Goal: Task Accomplishment & Management: Complete application form

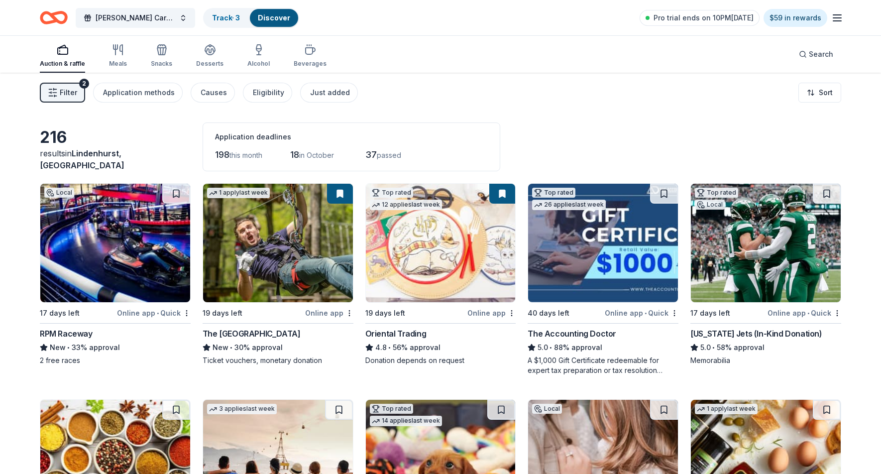
click at [441, 333] on div "Oriental Trading" at bounding box center [440, 334] width 151 height 12
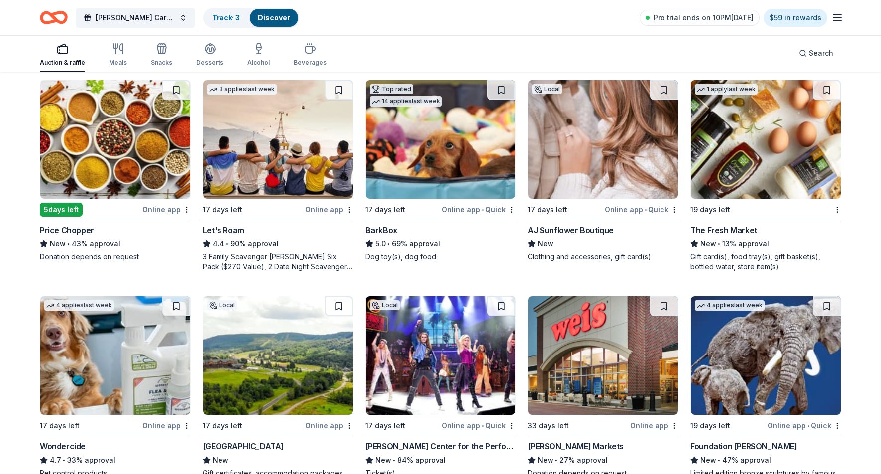
scroll to position [321, 0]
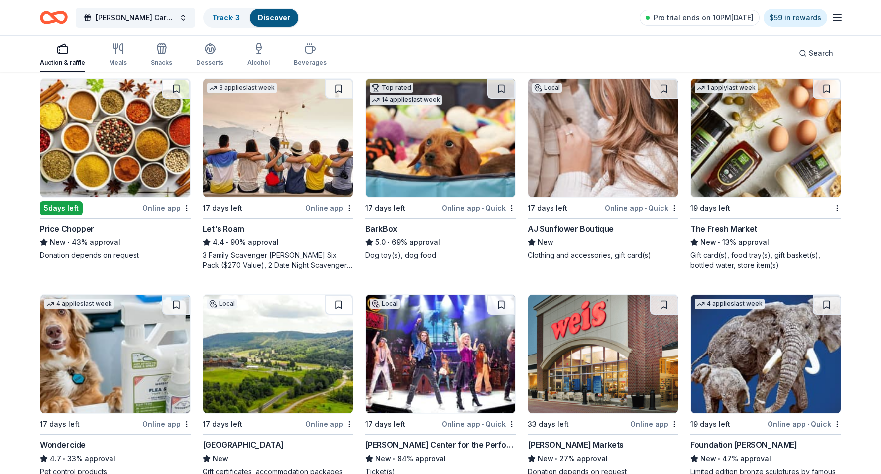
click at [610, 232] on div "AJ Sunflower Boutique" at bounding box center [571, 229] width 86 height 12
click at [744, 228] on div "The Fresh Market" at bounding box center [724, 229] width 67 height 12
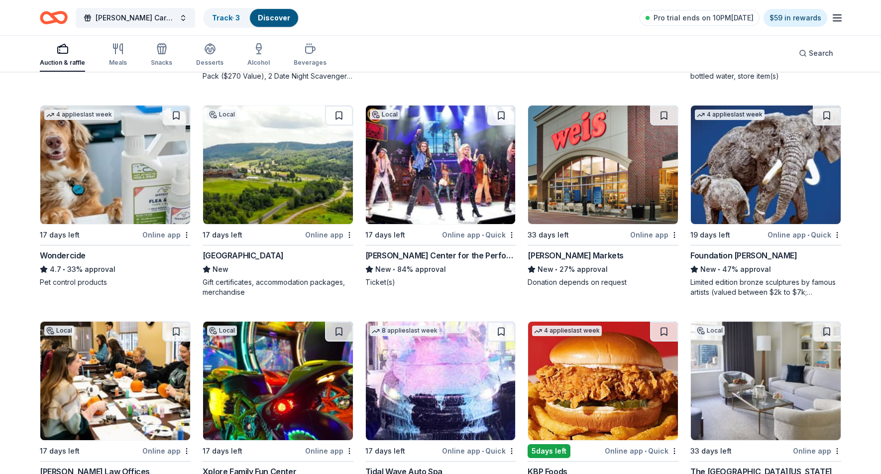
scroll to position [509, 0]
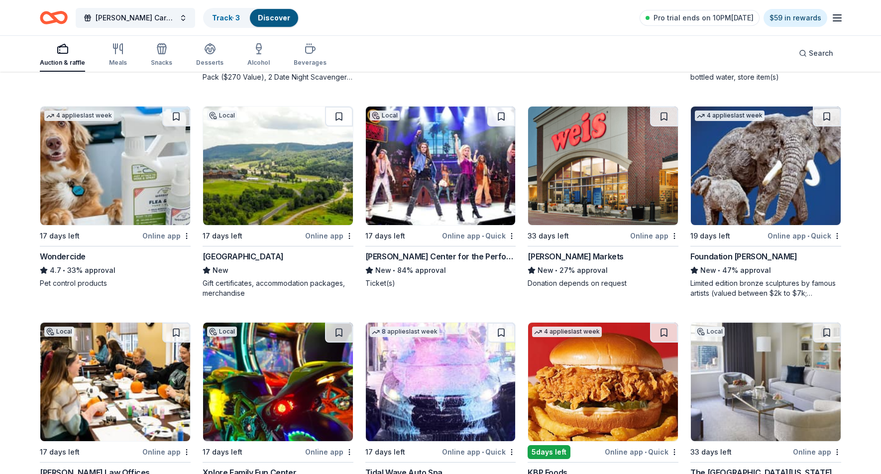
click at [57, 258] on div "Wondercide" at bounding box center [63, 256] width 46 height 12
click at [265, 258] on div "Greek Peak Mountain Resort" at bounding box center [243, 256] width 81 height 12
click at [440, 259] on div "Tilles Center for the Performing Arts" at bounding box center [440, 256] width 151 height 12
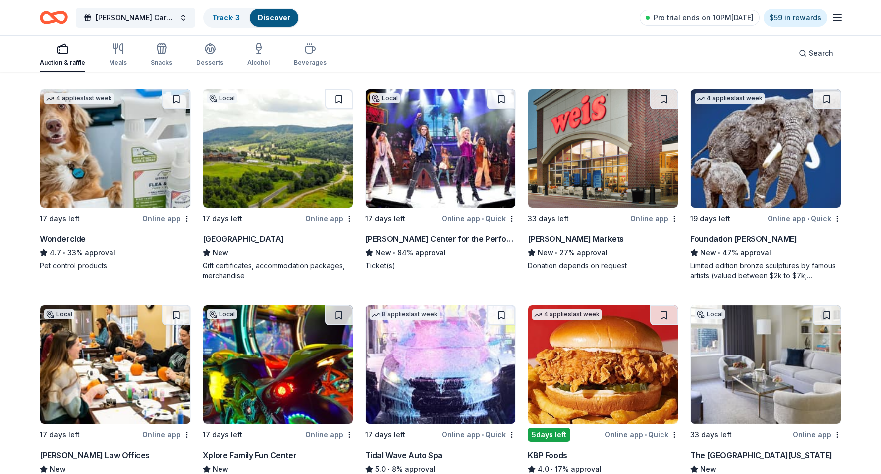
scroll to position [528, 0]
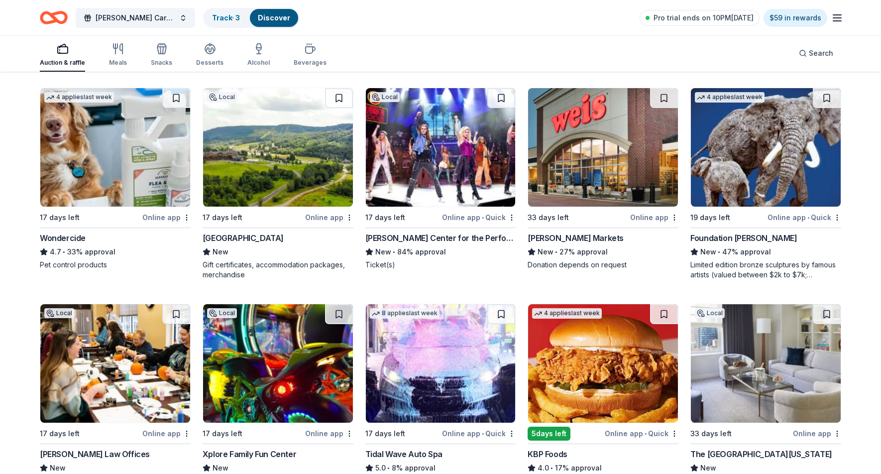
click at [731, 239] on div "Foundation Michelangelo" at bounding box center [744, 238] width 107 height 12
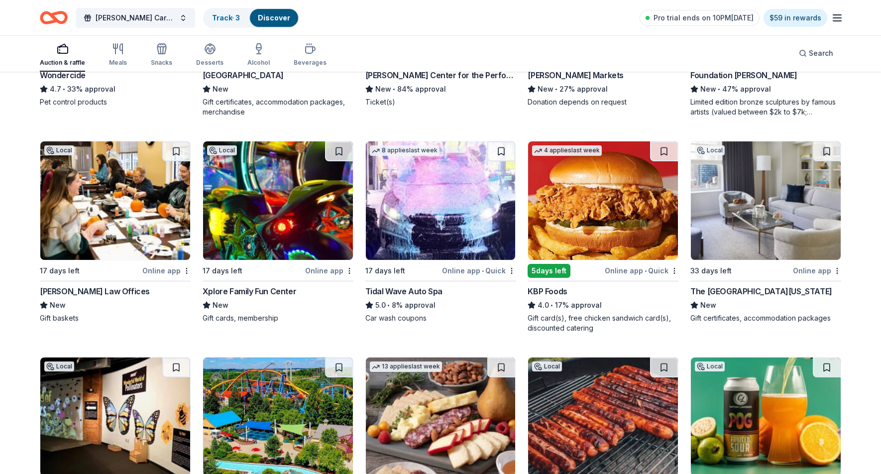
scroll to position [692, 0]
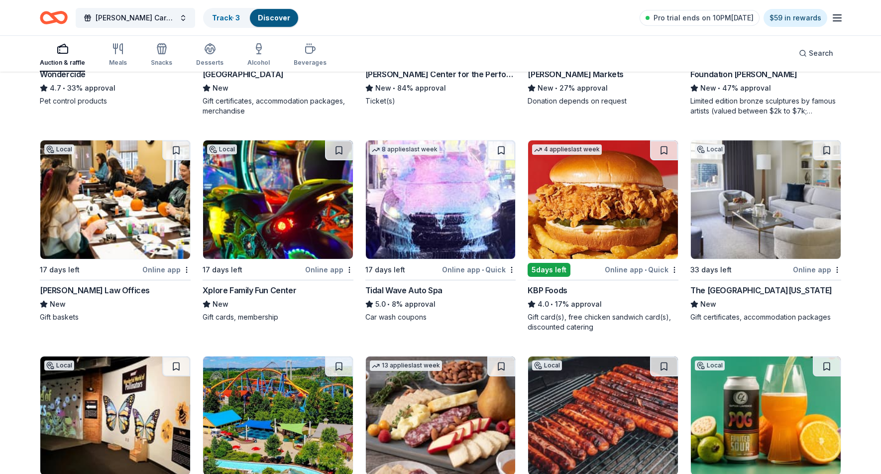
click at [250, 292] on div "Xplore Family Fun Center" at bounding box center [250, 290] width 94 height 12
click at [437, 288] on div "Tidal Wave Auto Spa" at bounding box center [403, 290] width 77 height 12
click at [605, 236] on img at bounding box center [603, 199] width 150 height 119
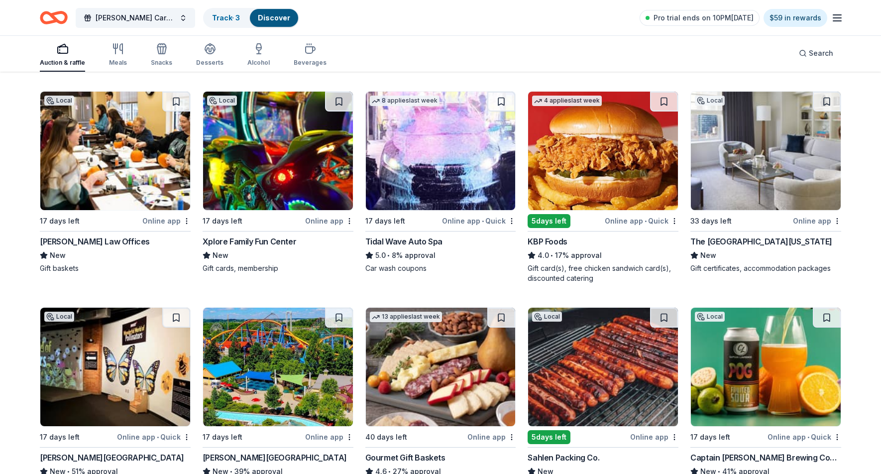
scroll to position [746, 0]
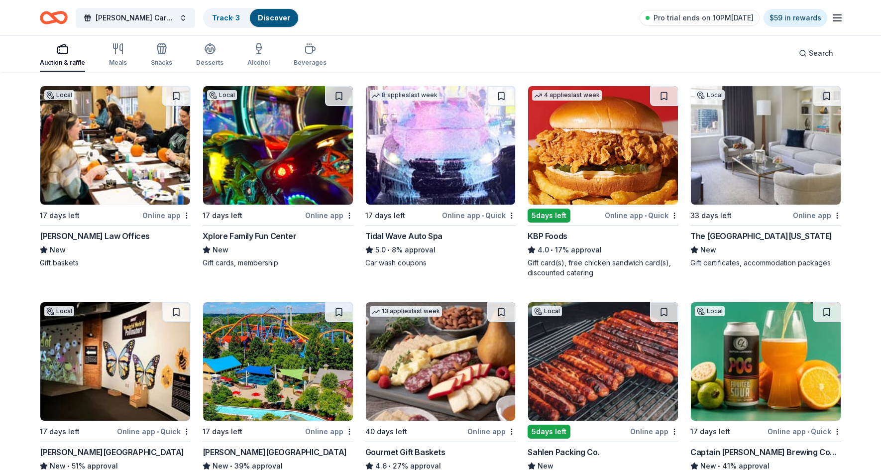
click at [741, 237] on div "The Peninsula New York" at bounding box center [762, 236] width 142 height 12
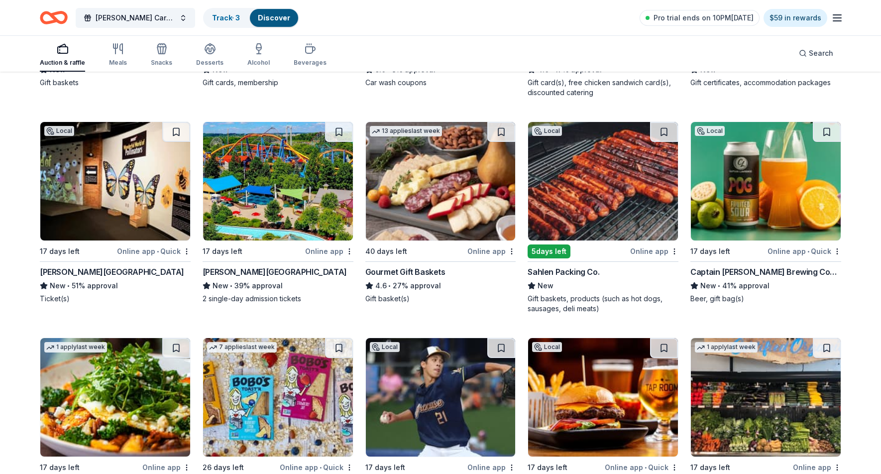
scroll to position [927, 0]
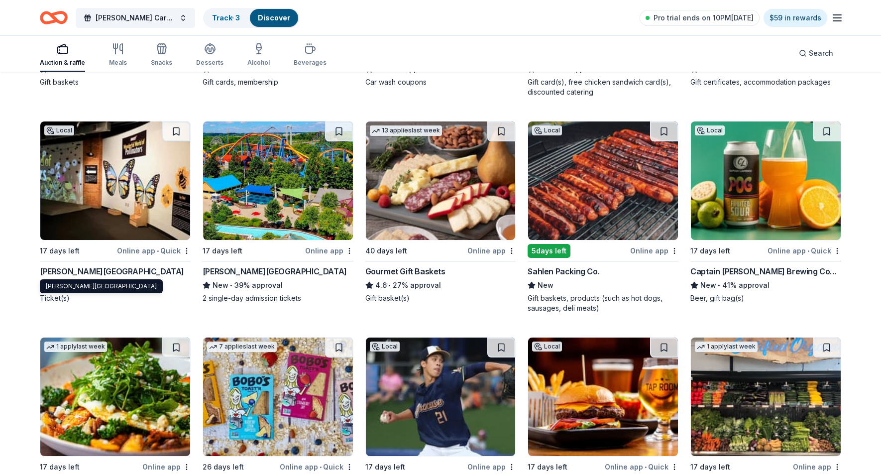
click at [137, 267] on div "Milton J. Rubenstein Museum of Science & Technology" at bounding box center [112, 271] width 144 height 12
click at [294, 266] on div "Dorney Park & Wildwater Kingdom" at bounding box center [275, 271] width 144 height 12
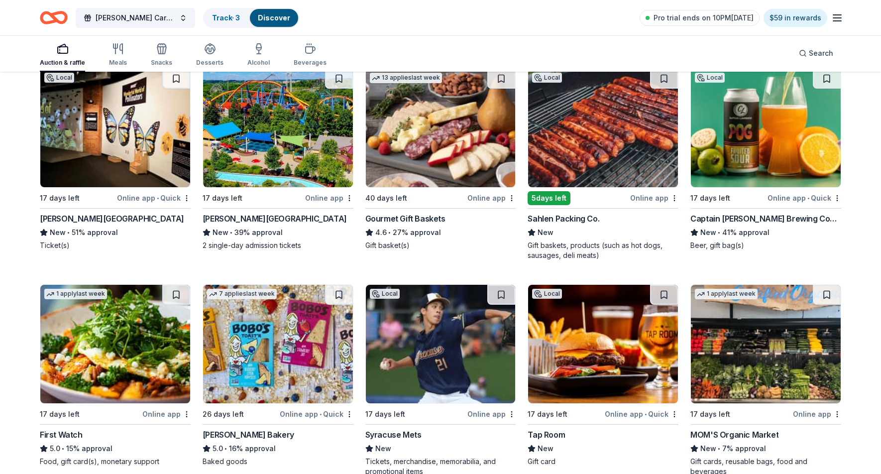
scroll to position [977, 0]
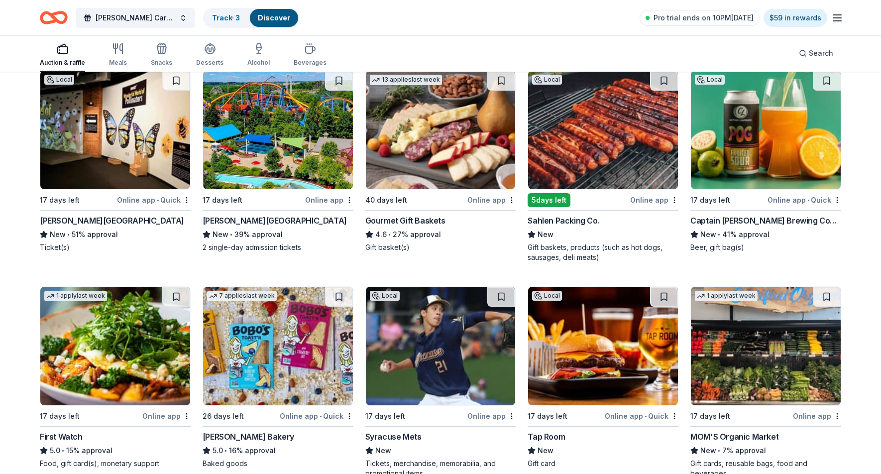
click at [581, 222] on div "Sahlen Packing Co." at bounding box center [564, 221] width 72 height 12
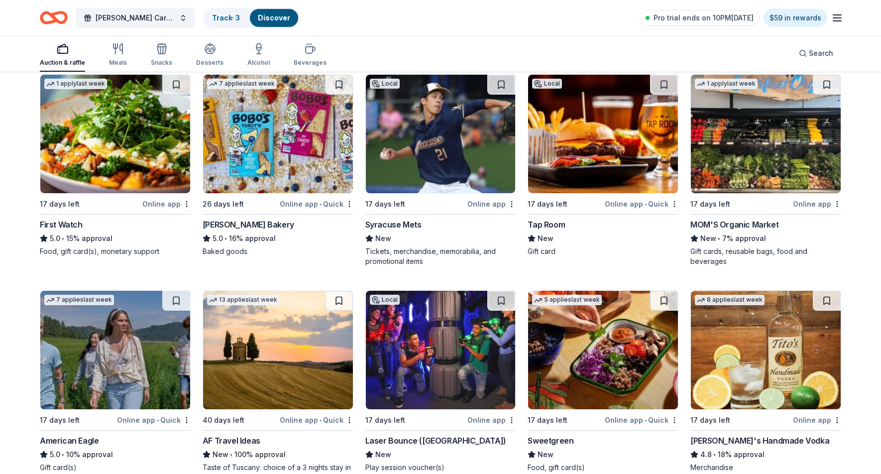
scroll to position [1190, 0]
click at [89, 228] on div "First Watch" at bounding box center [115, 224] width 151 height 12
click at [273, 133] on img at bounding box center [278, 133] width 150 height 119
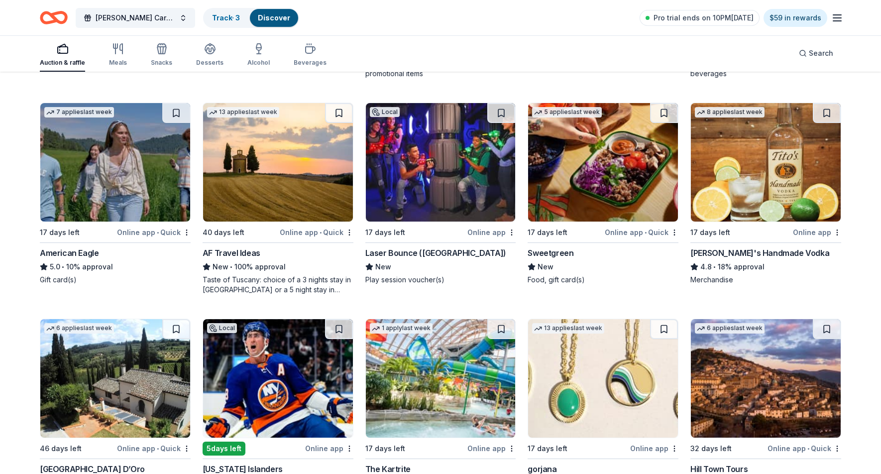
scroll to position [1378, 0]
click at [103, 256] on div "American Eagle" at bounding box center [115, 252] width 151 height 12
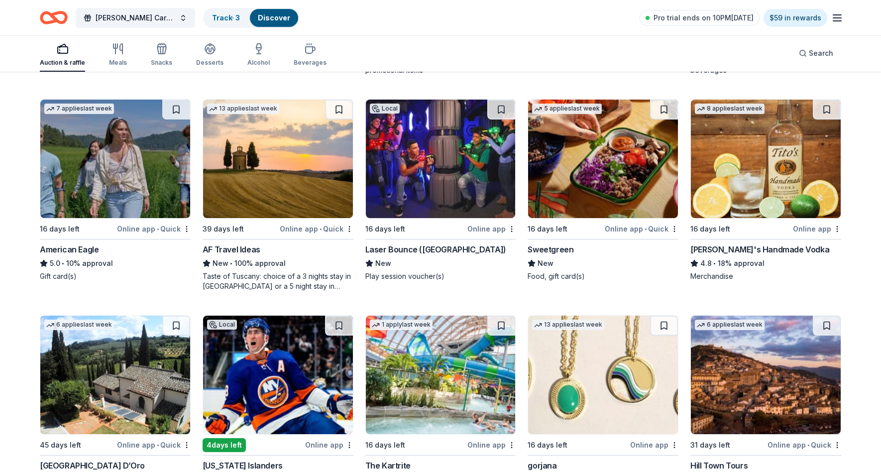
click at [415, 248] on div "Laser Bounce (Long Island)" at bounding box center [435, 249] width 141 height 12
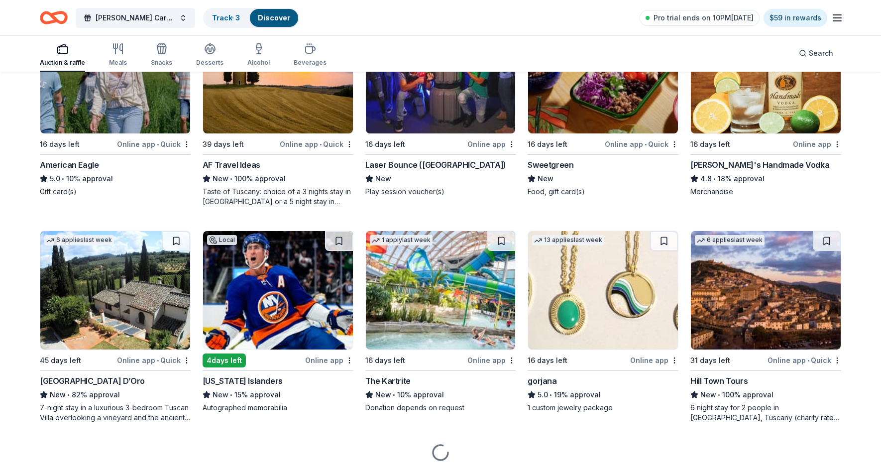
scroll to position [1467, 0]
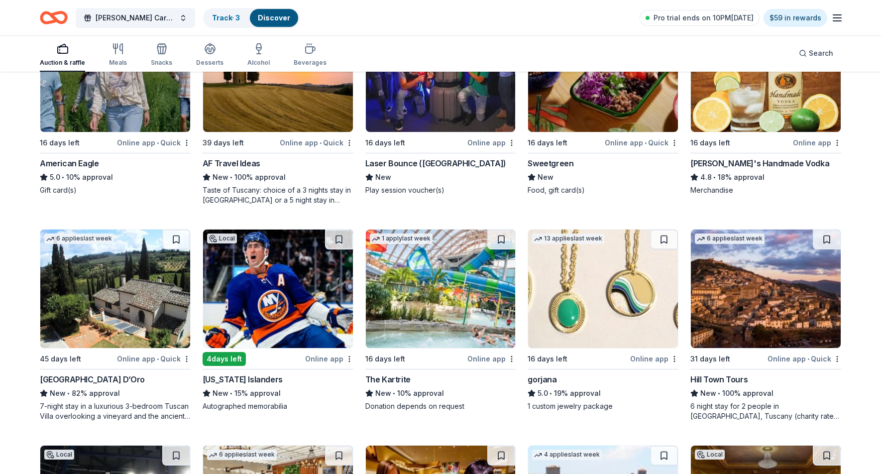
click at [149, 269] on img at bounding box center [115, 289] width 150 height 119
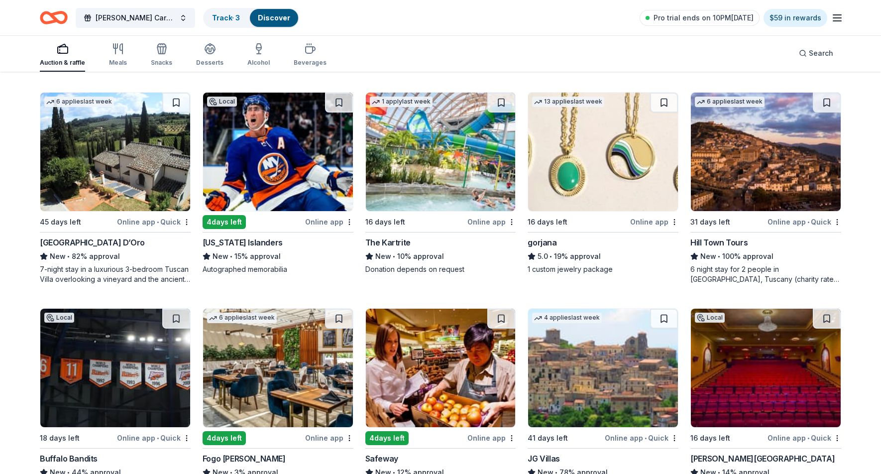
scroll to position [1606, 0]
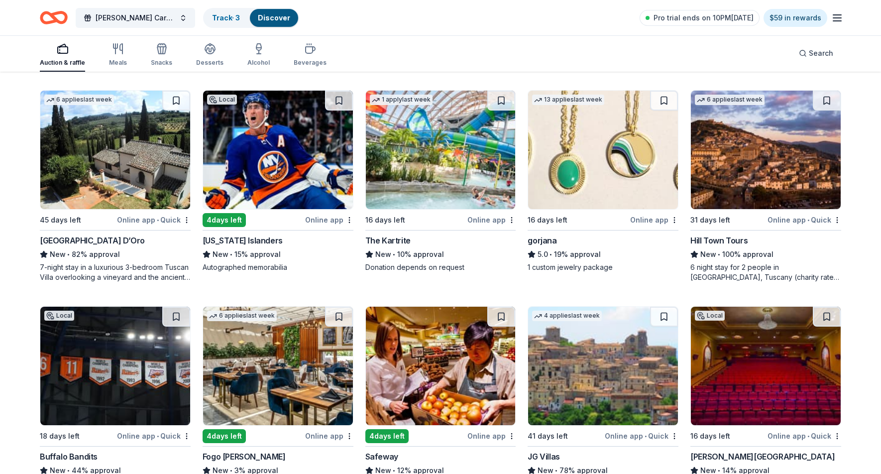
click at [441, 249] on div "New • 10% approval" at bounding box center [440, 254] width 151 height 12
click at [547, 239] on div "gorjana" at bounding box center [542, 241] width 29 height 12
drag, startPoint x: 587, startPoint y: 240, endPoint x: 567, endPoint y: 239, distance: 20.4
drag, startPoint x: 547, startPoint y: 239, endPoint x: 562, endPoint y: 240, distance: 15.0
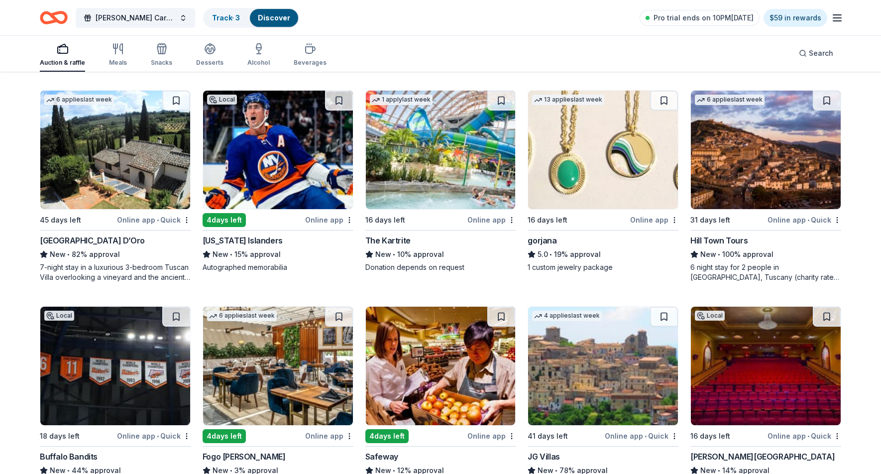
click at [732, 245] on div "Hill Town Tours" at bounding box center [719, 241] width 57 height 12
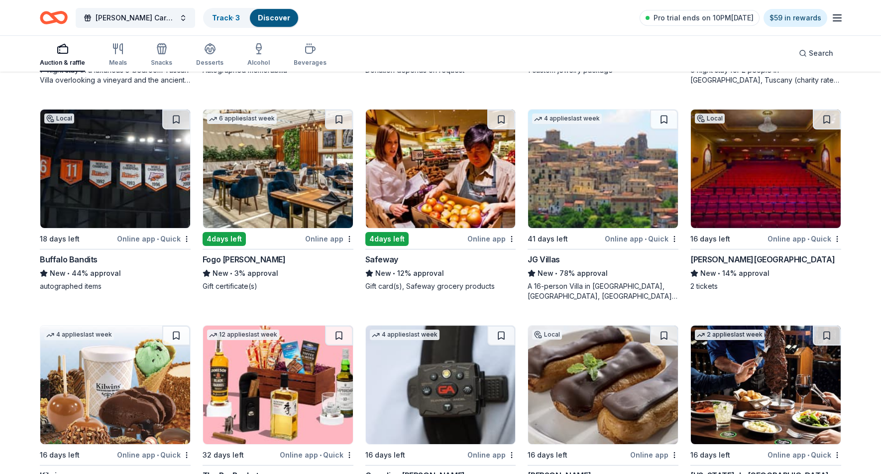
scroll to position [1801, 0]
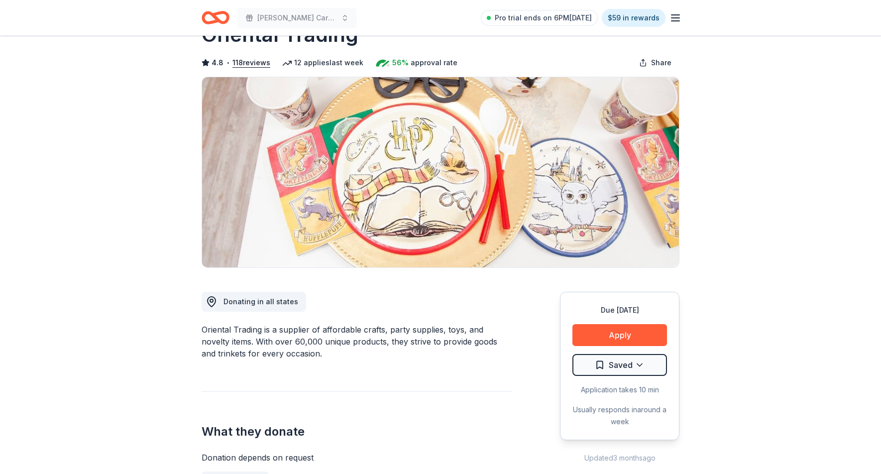
scroll to position [35, 0]
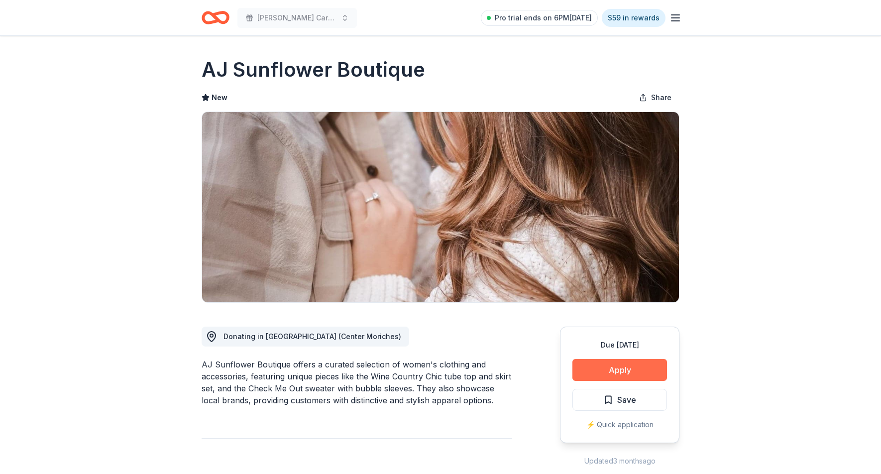
click at [648, 361] on button "Apply" at bounding box center [620, 370] width 95 height 22
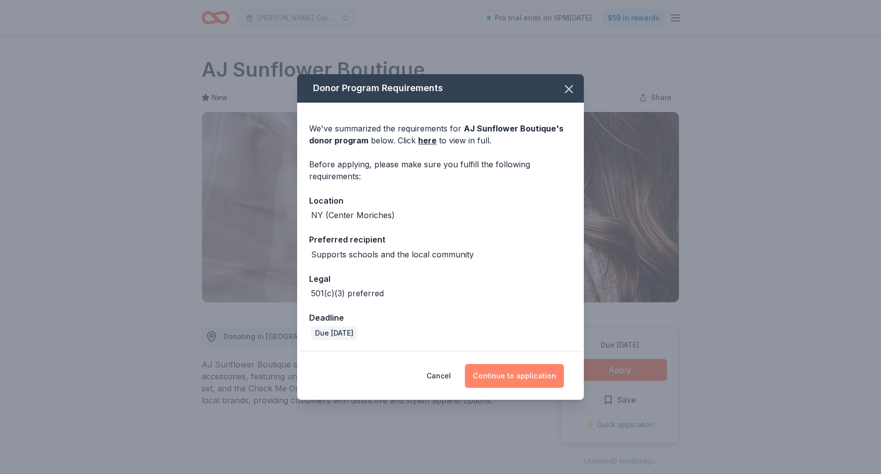
click at [527, 366] on button "Continue to application" at bounding box center [514, 376] width 99 height 24
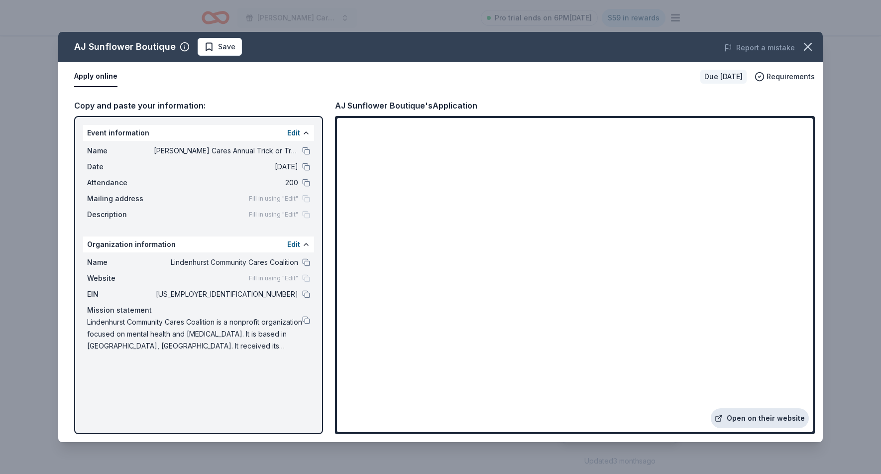
click at [772, 418] on link "Open on their website" at bounding box center [760, 418] width 98 height 20
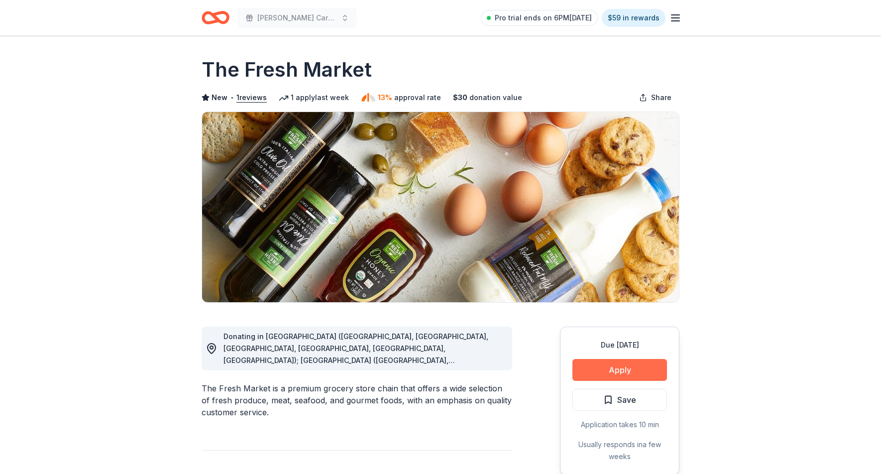
click at [597, 369] on button "Apply" at bounding box center [620, 370] width 95 height 22
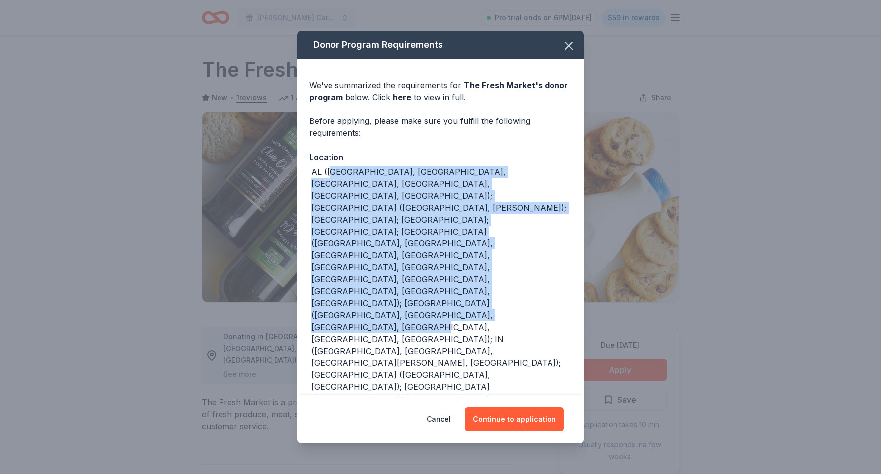
drag, startPoint x: 332, startPoint y: 171, endPoint x: 478, endPoint y: 264, distance: 173.5
click at [478, 264] on div "AL (Daphne, Homewood, Huntsville, Mobile, Montgomery, Tuscaloosa); AR (Little R…" at bounding box center [441, 399] width 261 height 466
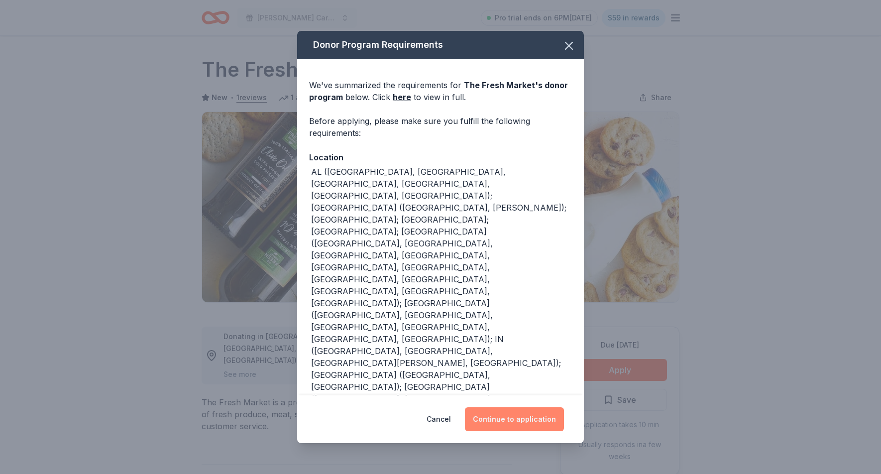
click at [519, 427] on button "Continue to application" at bounding box center [514, 419] width 99 height 24
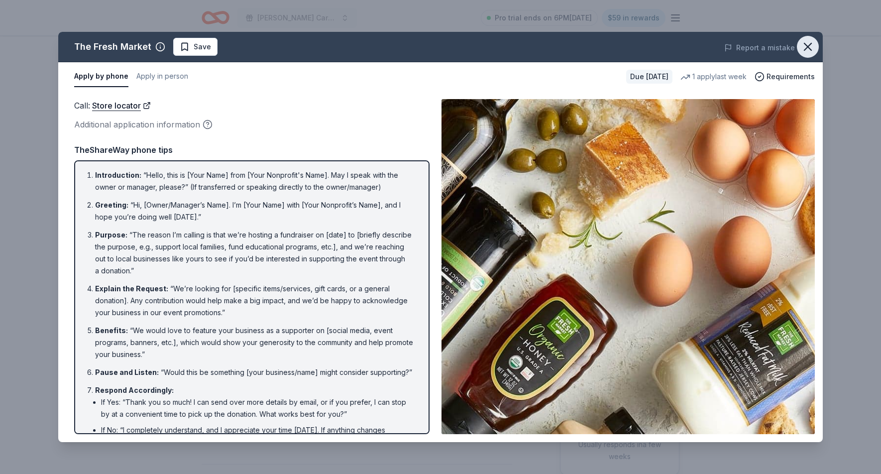
click at [812, 49] on icon "button" at bounding box center [808, 47] width 14 height 14
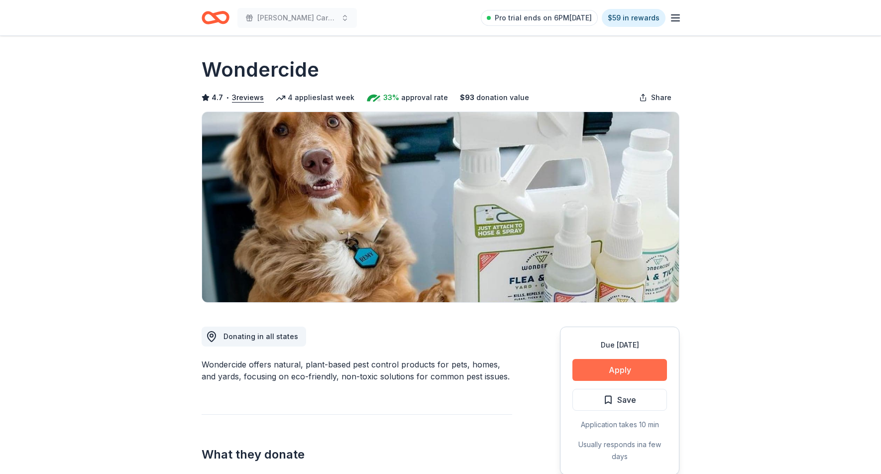
click at [629, 379] on button "Apply" at bounding box center [620, 370] width 95 height 22
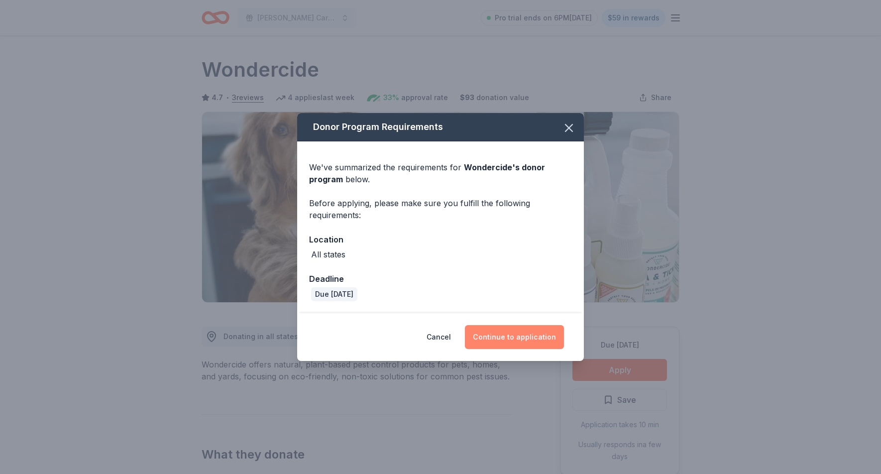
click at [551, 333] on button "Continue to application" at bounding box center [514, 337] width 99 height 24
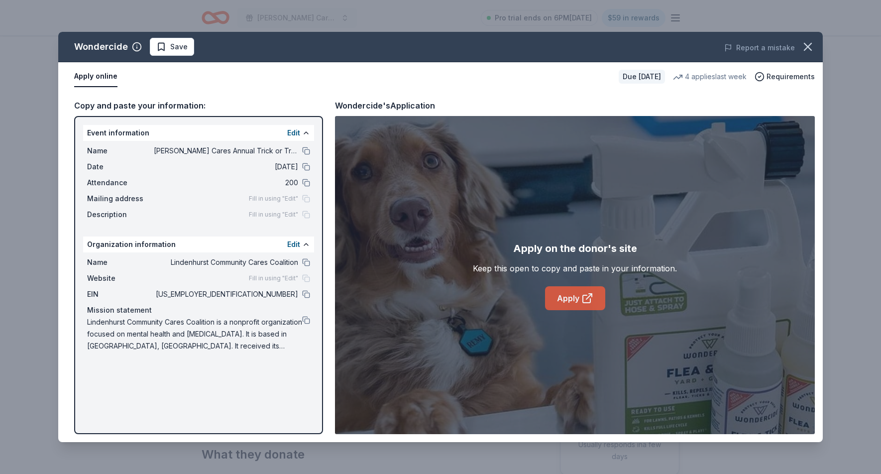
click at [587, 308] on link "Apply" at bounding box center [575, 298] width 60 height 24
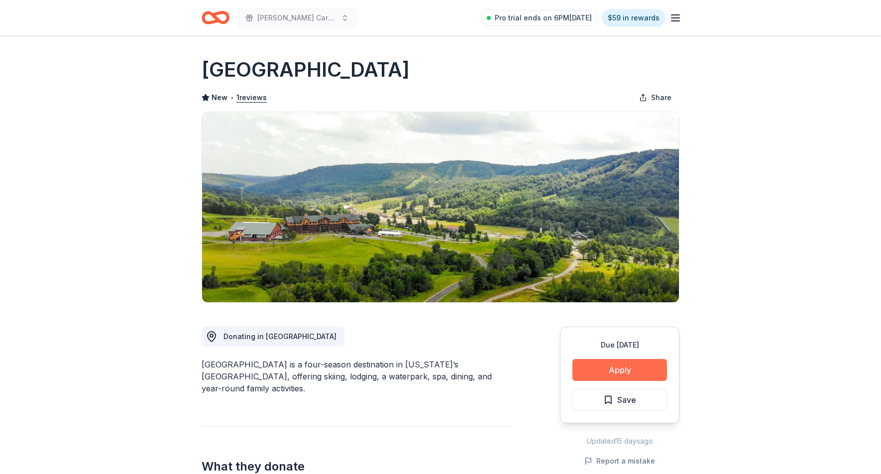
click at [583, 378] on button "Apply" at bounding box center [620, 370] width 95 height 22
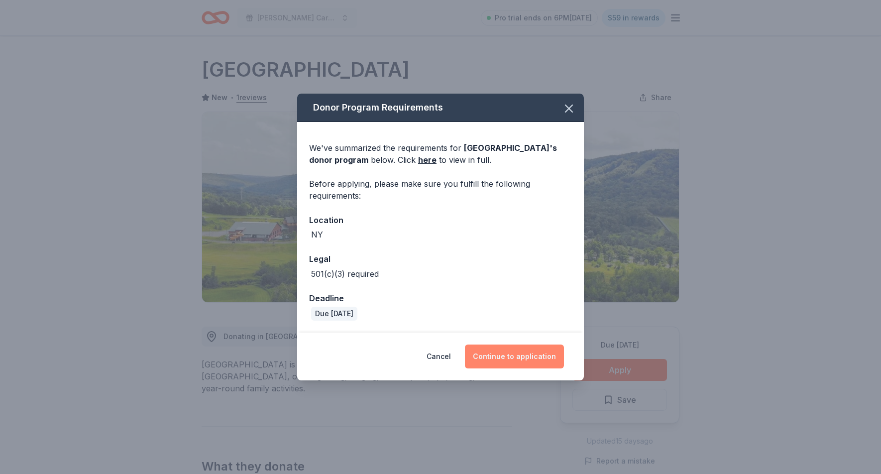
click at [535, 353] on button "Continue to application" at bounding box center [514, 357] width 99 height 24
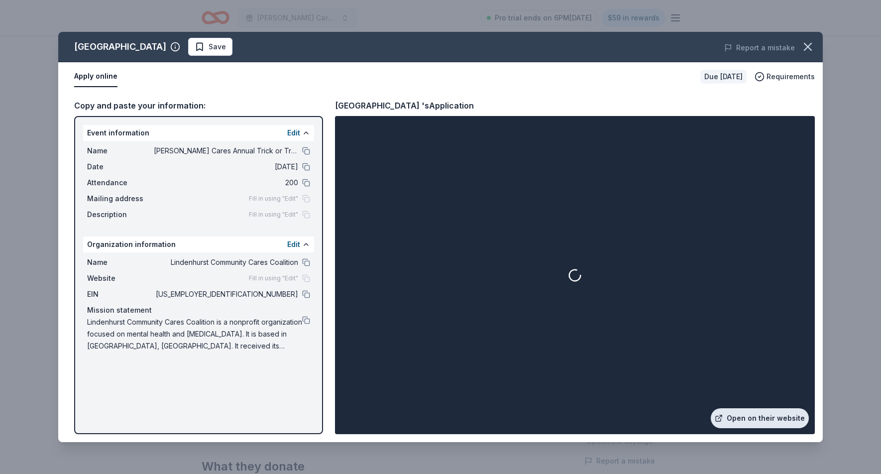
click at [745, 418] on link "Open on their website" at bounding box center [760, 418] width 98 height 20
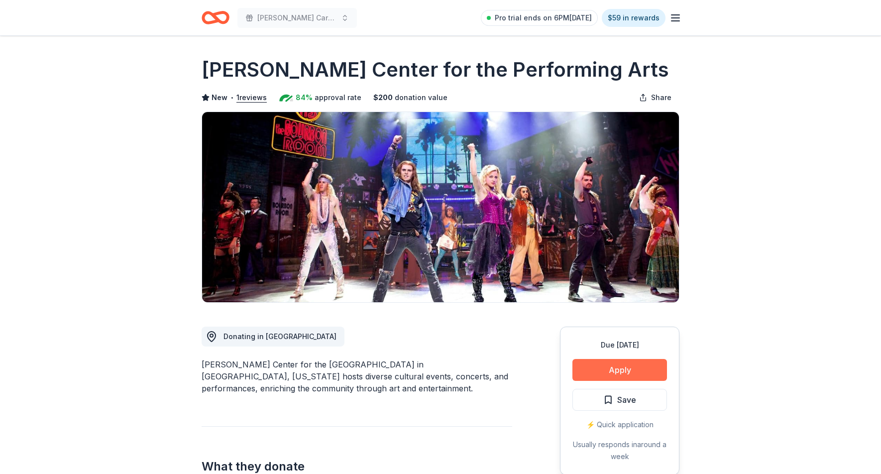
click at [614, 375] on button "Apply" at bounding box center [620, 370] width 95 height 22
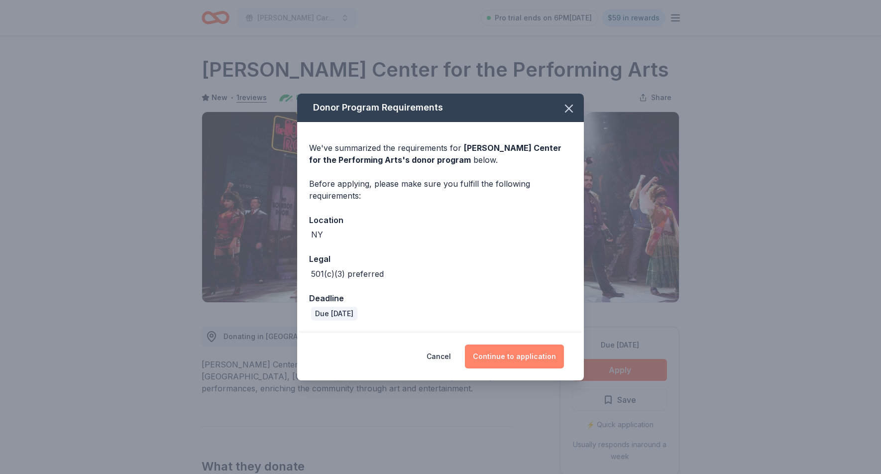
click at [499, 357] on button "Continue to application" at bounding box center [514, 357] width 99 height 24
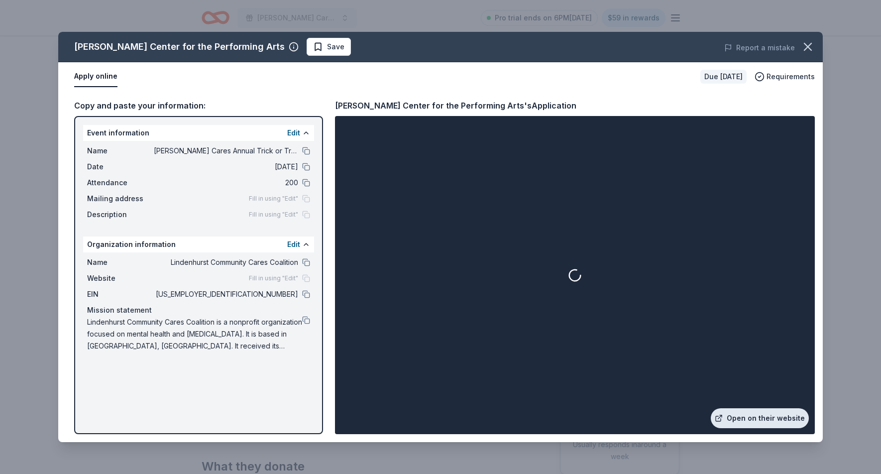
click at [769, 421] on link "Open on their website" at bounding box center [760, 418] width 98 height 20
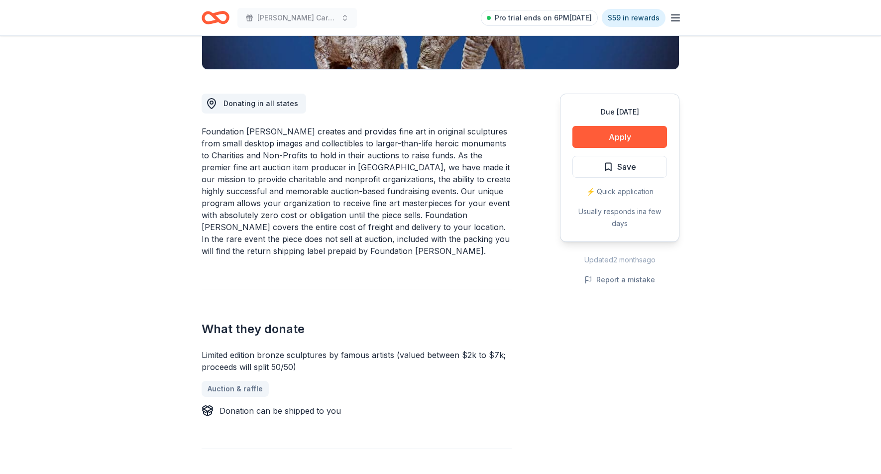
scroll to position [227, 0]
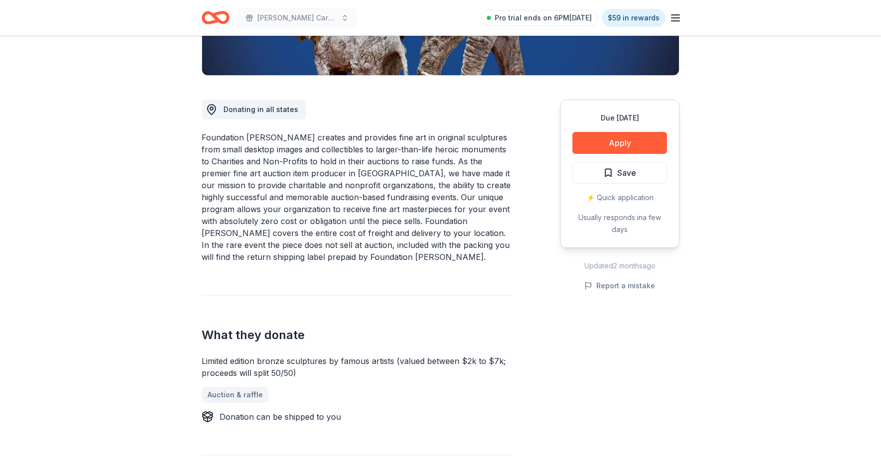
drag, startPoint x: 295, startPoint y: 151, endPoint x: 408, endPoint y: 163, distance: 114.2
click at [415, 158] on div "Foundation Michelangelo creates and provides fine art in original sculptures fr…" at bounding box center [357, 196] width 311 height 131
drag, startPoint x: 403, startPoint y: 178, endPoint x: 456, endPoint y: 194, distance: 55.1
click at [456, 194] on div "Foundation Michelangelo creates and provides fine art in original sculptures fr…" at bounding box center [357, 196] width 311 height 131
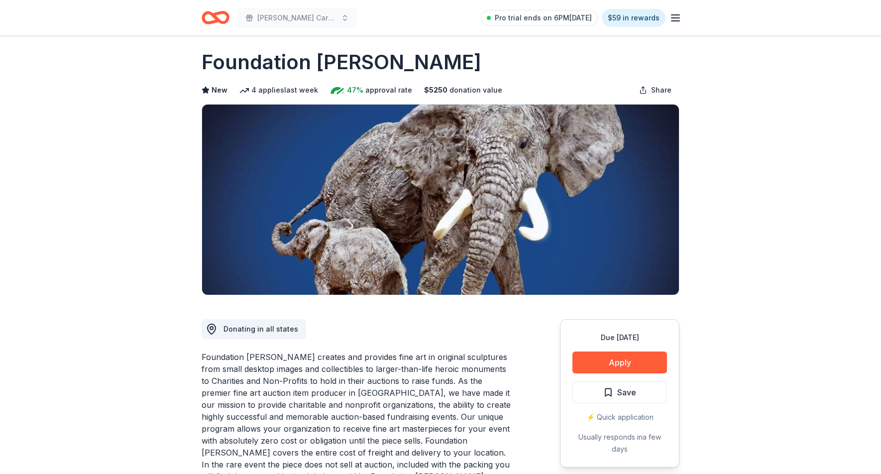
scroll to position [7, 0]
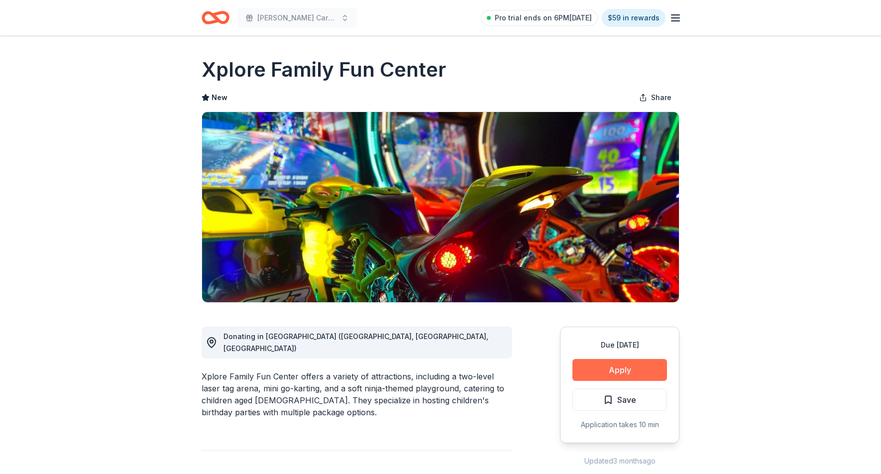
click at [608, 371] on button "Apply" at bounding box center [620, 370] width 95 height 22
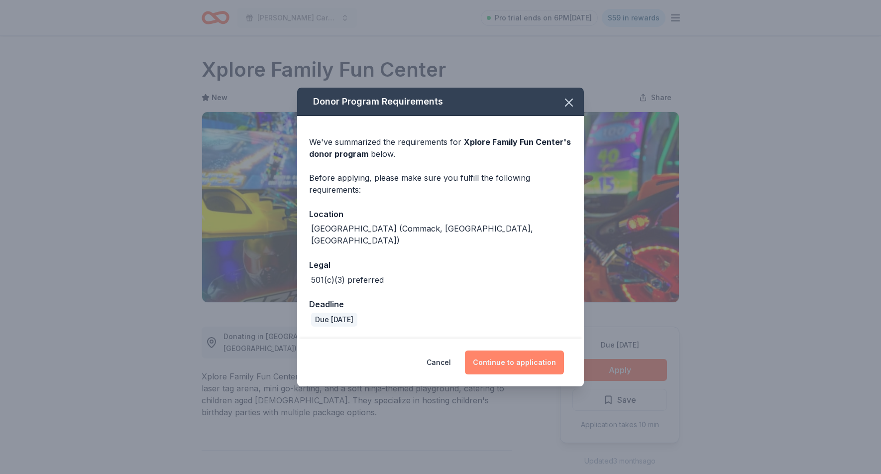
click at [530, 351] on button "Continue to application" at bounding box center [514, 363] width 99 height 24
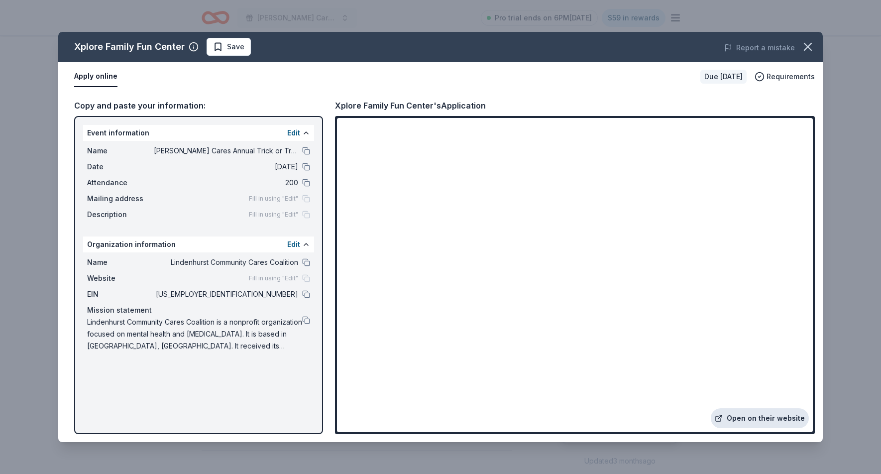
click at [748, 419] on link "Open on their website" at bounding box center [760, 418] width 98 height 20
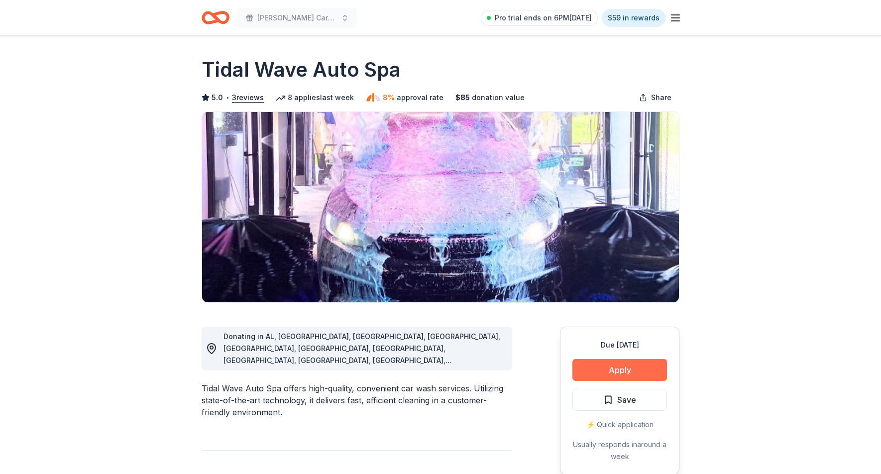
click at [619, 375] on button "Apply" at bounding box center [620, 370] width 95 height 22
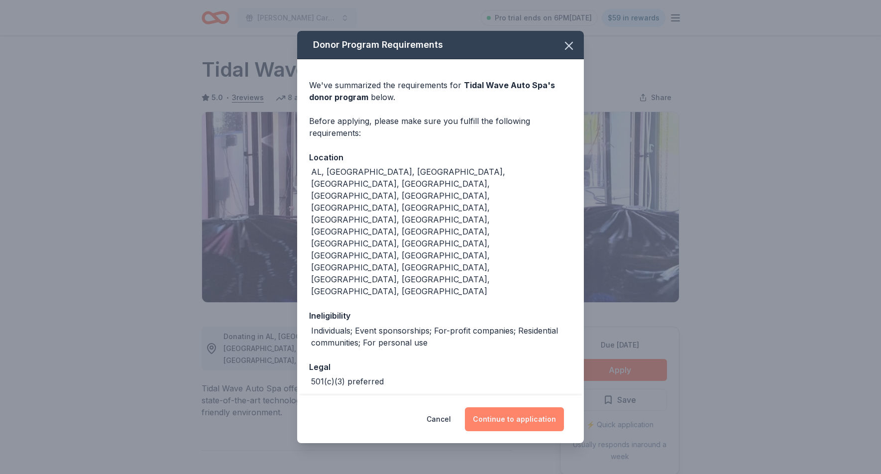
click at [547, 407] on button "Continue to application" at bounding box center [514, 419] width 99 height 24
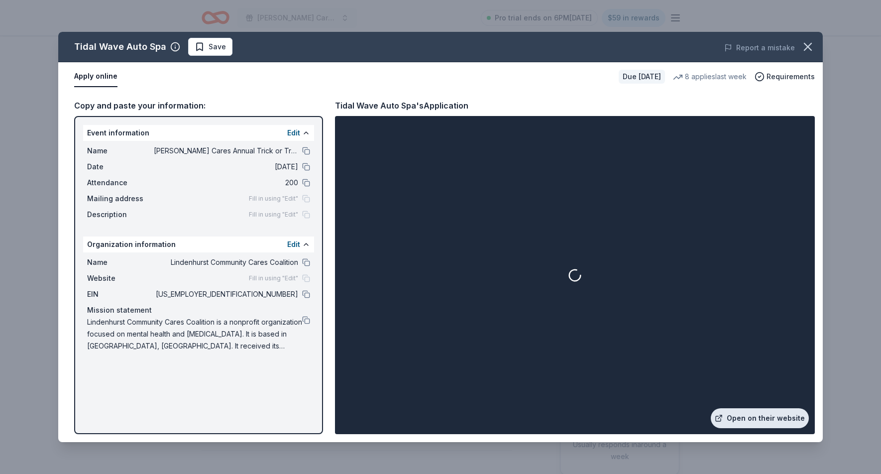
click at [769, 426] on link "Open on their website" at bounding box center [760, 418] width 98 height 20
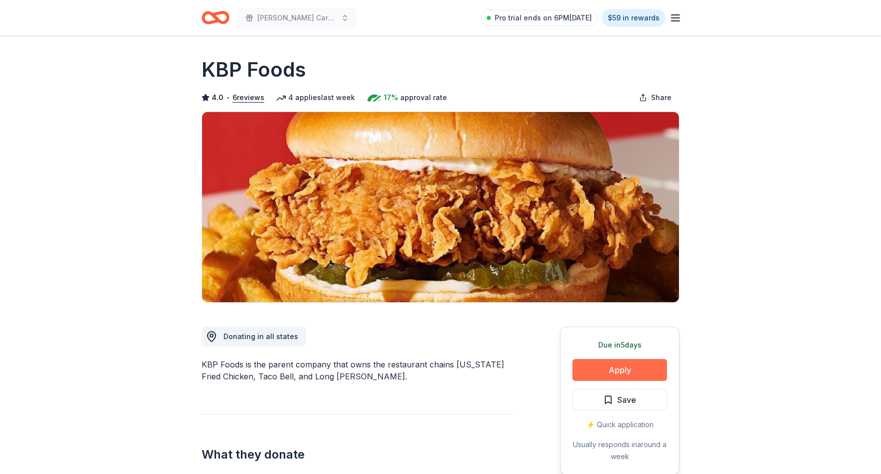
click at [603, 372] on button "Apply" at bounding box center [620, 370] width 95 height 22
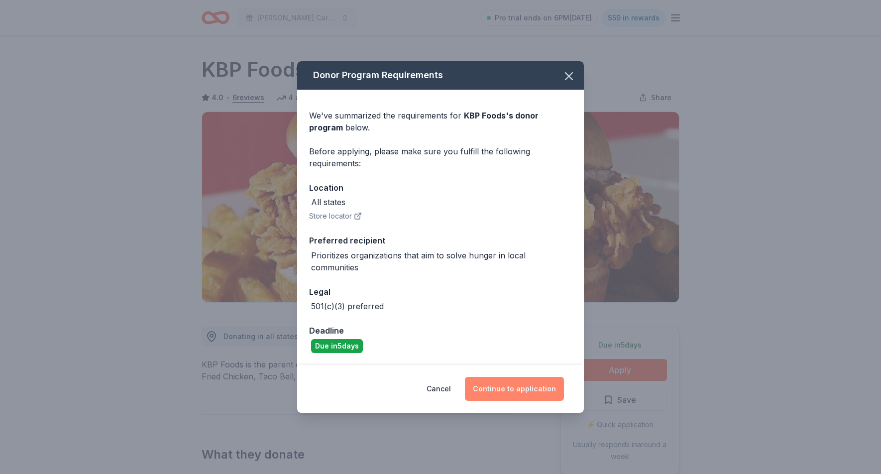
click at [518, 392] on button "Continue to application" at bounding box center [514, 389] width 99 height 24
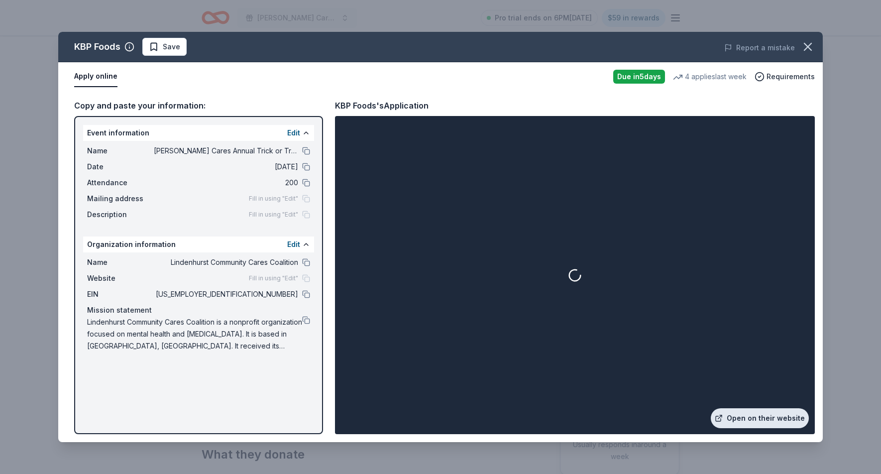
click at [767, 421] on link "Open on their website" at bounding box center [760, 418] width 98 height 20
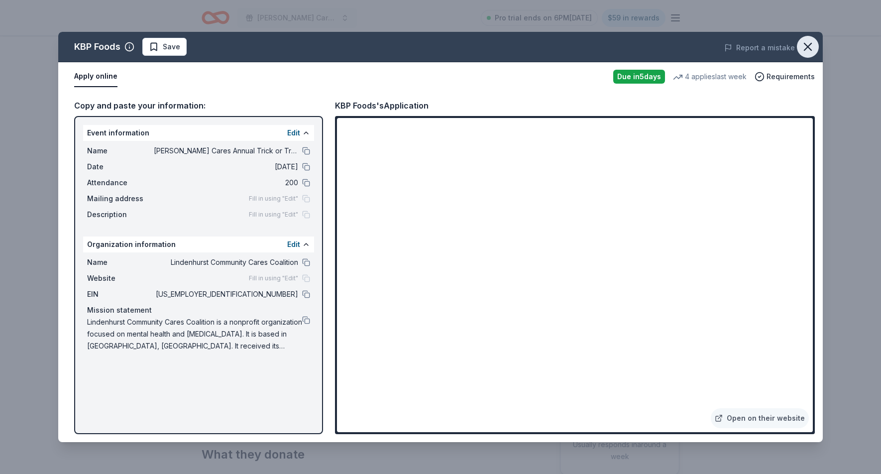
click at [813, 51] on icon "button" at bounding box center [808, 47] width 14 height 14
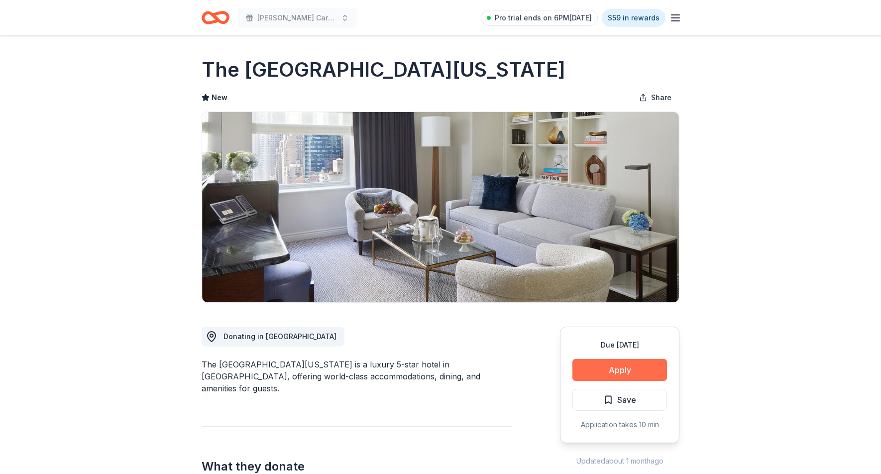
click at [641, 367] on button "Apply" at bounding box center [620, 370] width 95 height 22
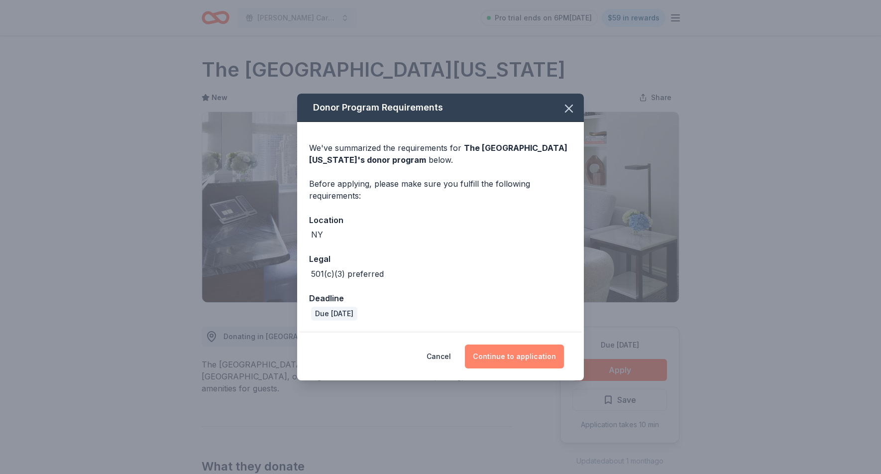
drag, startPoint x: 548, startPoint y: 353, endPoint x: 550, endPoint y: 347, distance: 6.2
click at [548, 353] on button "Continue to application" at bounding box center [514, 357] width 99 height 24
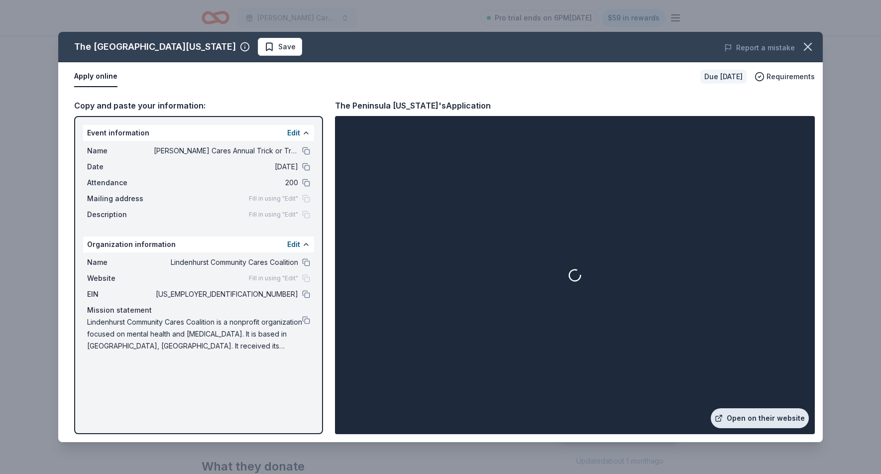
click at [748, 419] on link "Open on their website" at bounding box center [760, 418] width 98 height 20
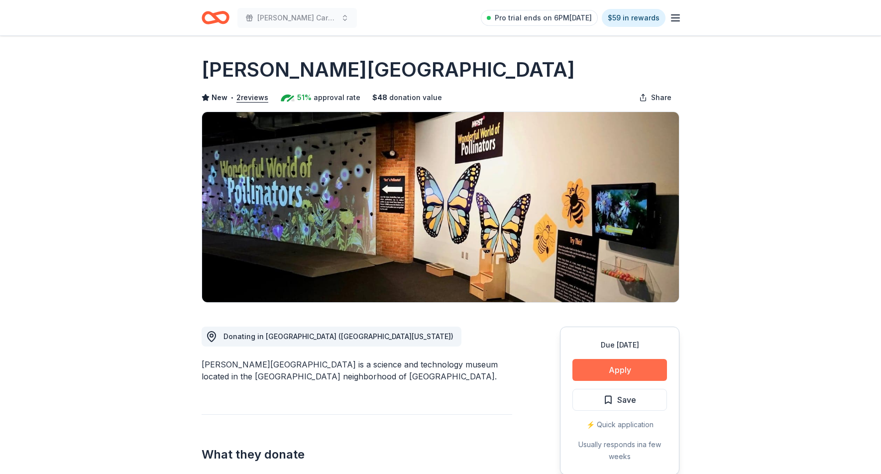
click at [628, 381] on button "Apply" at bounding box center [620, 370] width 95 height 22
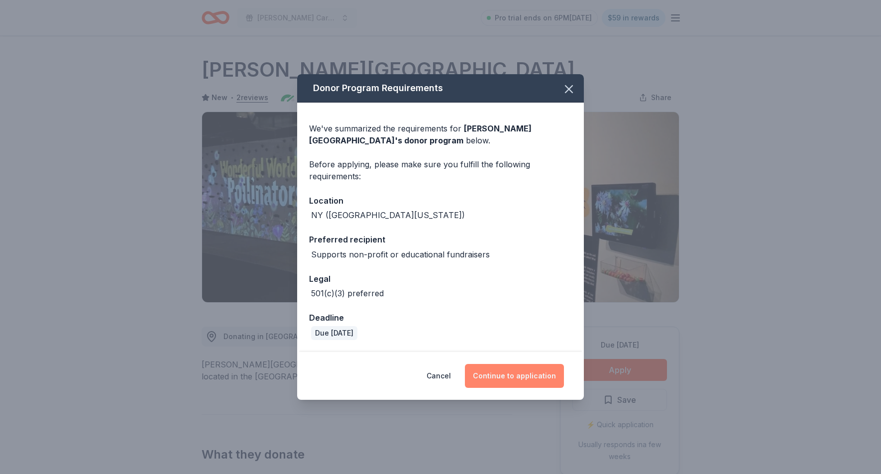
click at [520, 378] on button "Continue to application" at bounding box center [514, 376] width 99 height 24
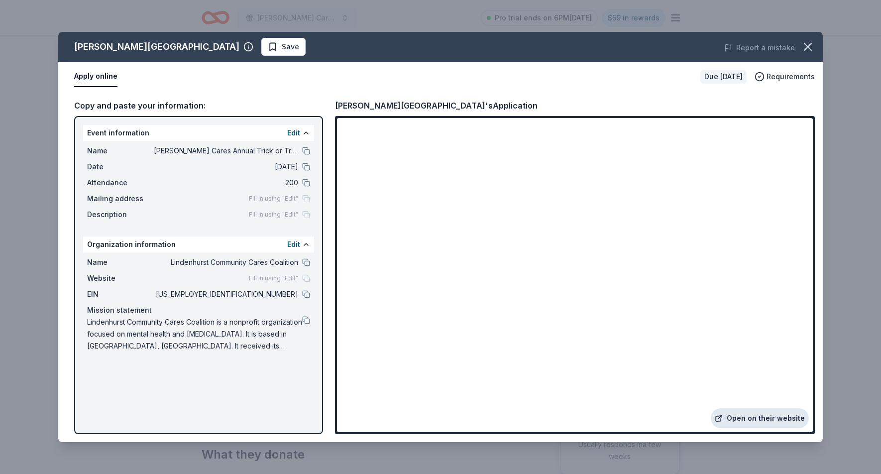
click at [763, 417] on link "Open on their website" at bounding box center [760, 418] width 98 height 20
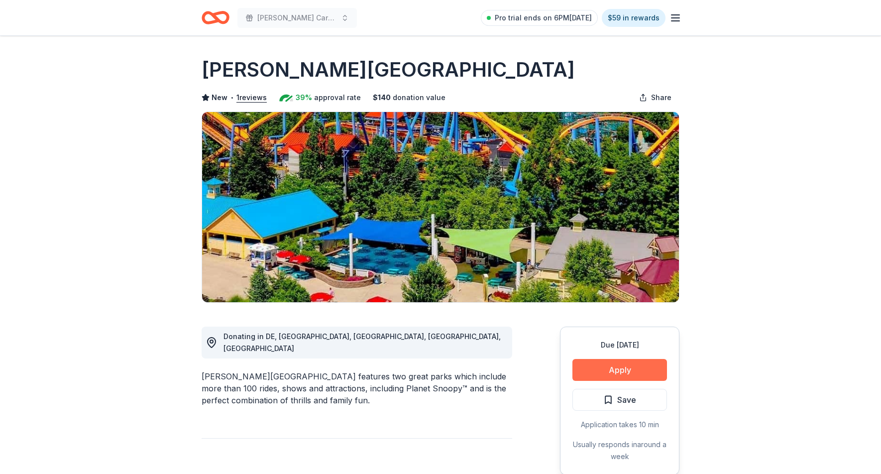
click at [600, 373] on button "Apply" at bounding box center [620, 370] width 95 height 22
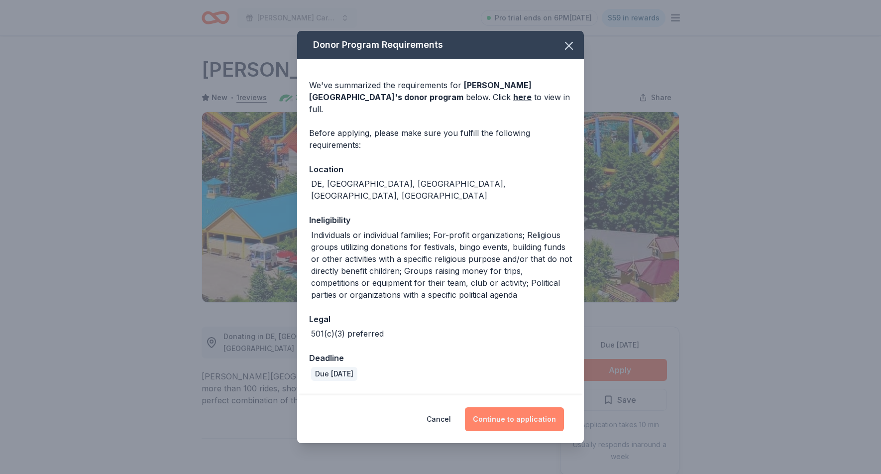
click at [508, 419] on button "Continue to application" at bounding box center [514, 419] width 99 height 24
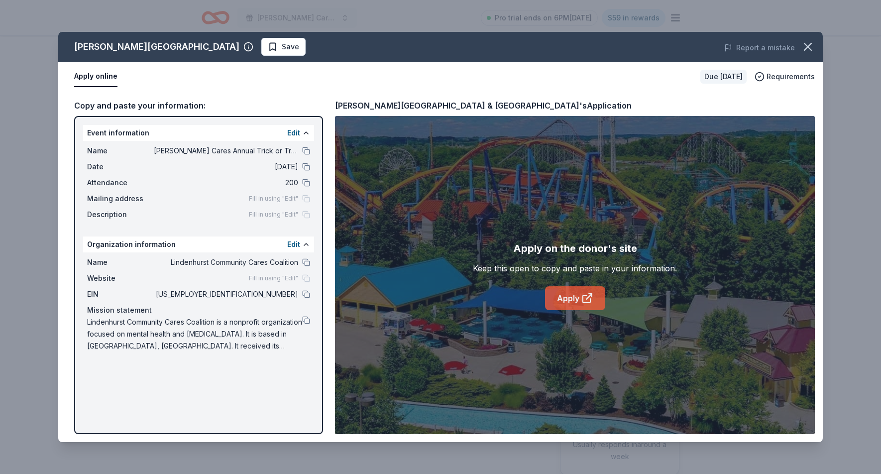
click at [588, 298] on icon at bounding box center [588, 298] width 12 height 12
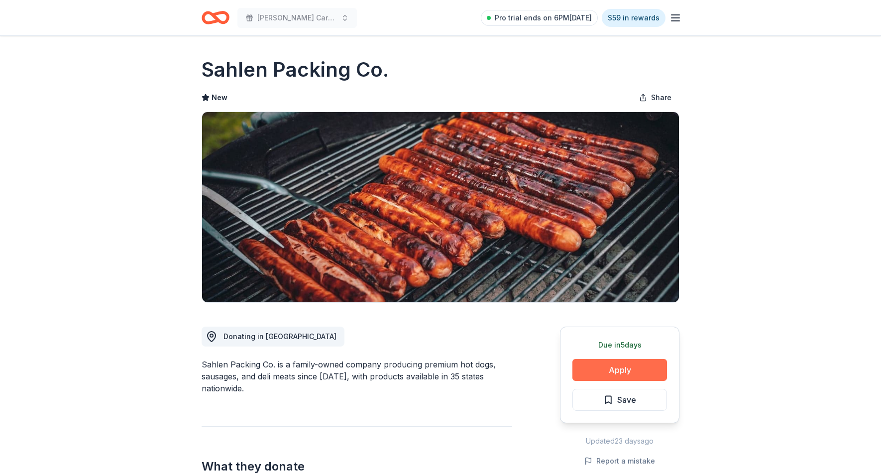
scroll to position [3, 0]
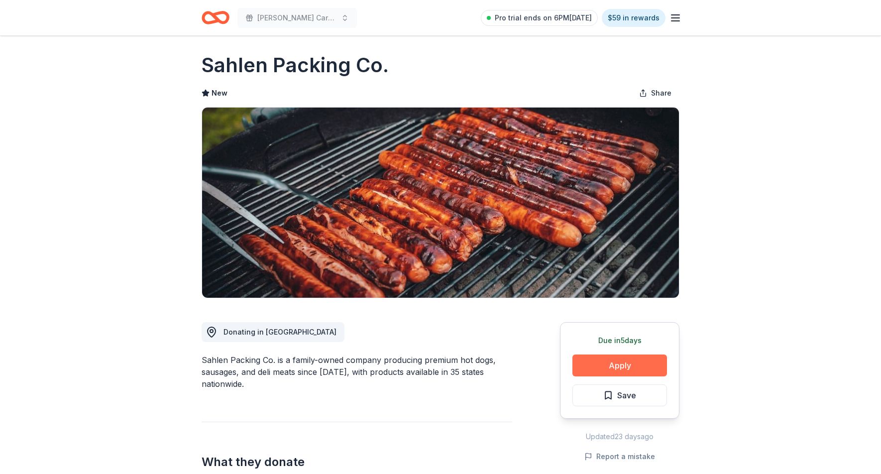
click at [622, 363] on button "Apply" at bounding box center [620, 366] width 95 height 22
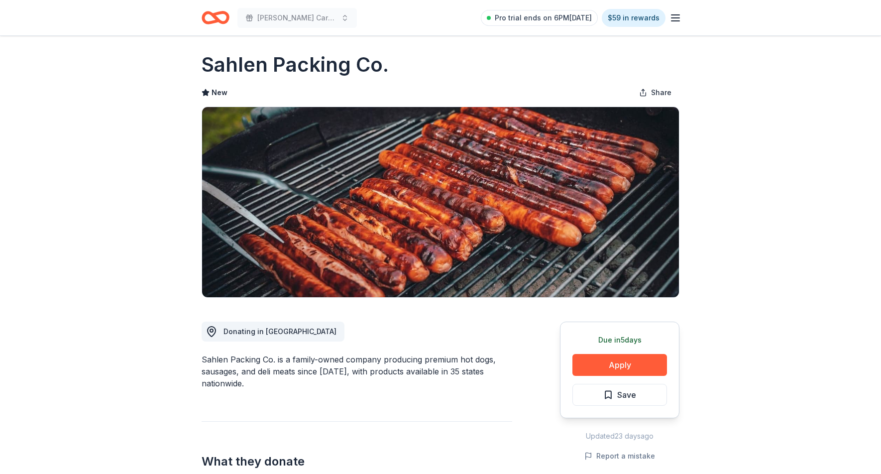
scroll to position [10, 0]
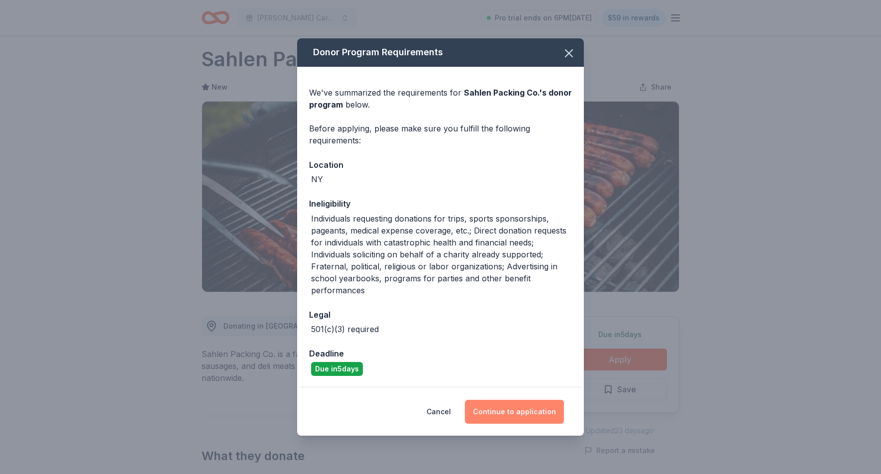
click at [529, 416] on button "Continue to application" at bounding box center [514, 412] width 99 height 24
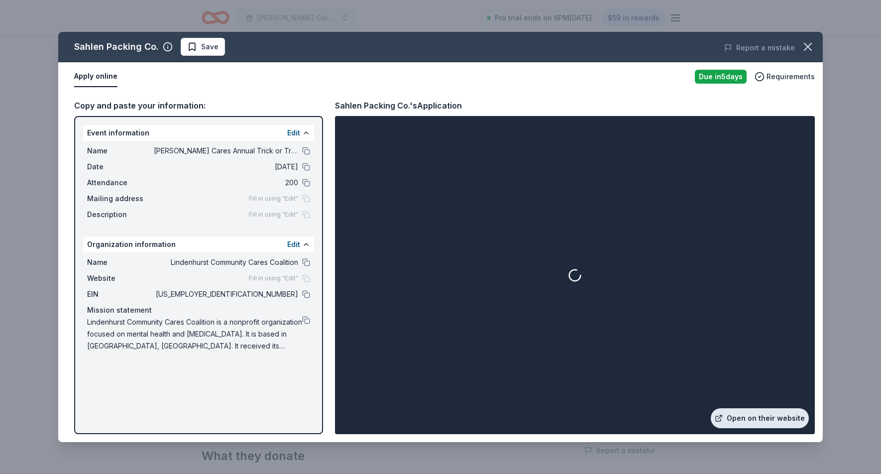
click at [748, 417] on link "Open on their website" at bounding box center [760, 418] width 98 height 20
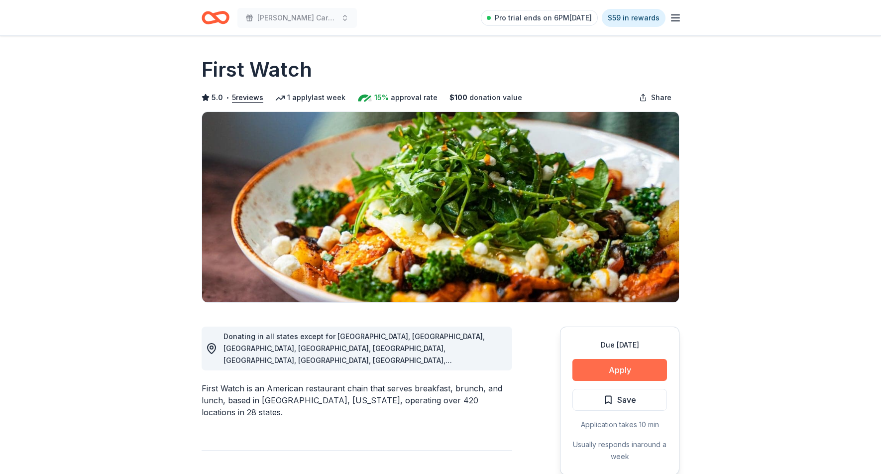
click at [579, 370] on button "Apply" at bounding box center [620, 370] width 95 height 22
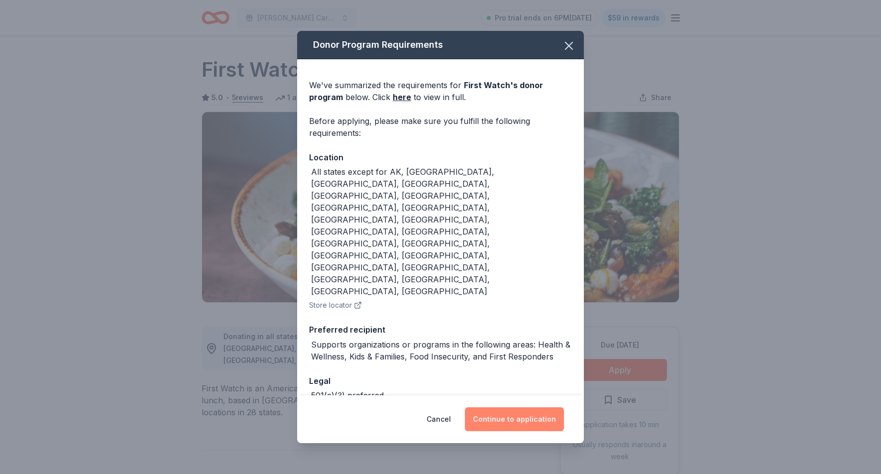
click at [528, 407] on button "Continue to application" at bounding box center [514, 419] width 99 height 24
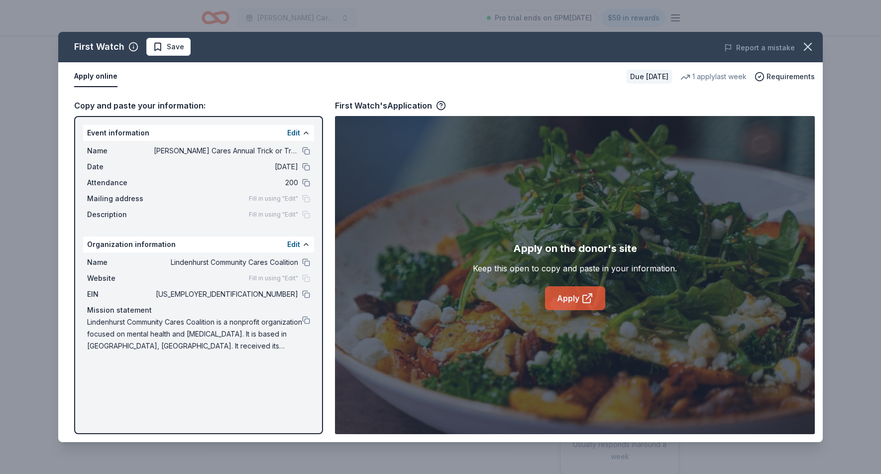
click at [579, 299] on link "Apply" at bounding box center [575, 298] width 60 height 24
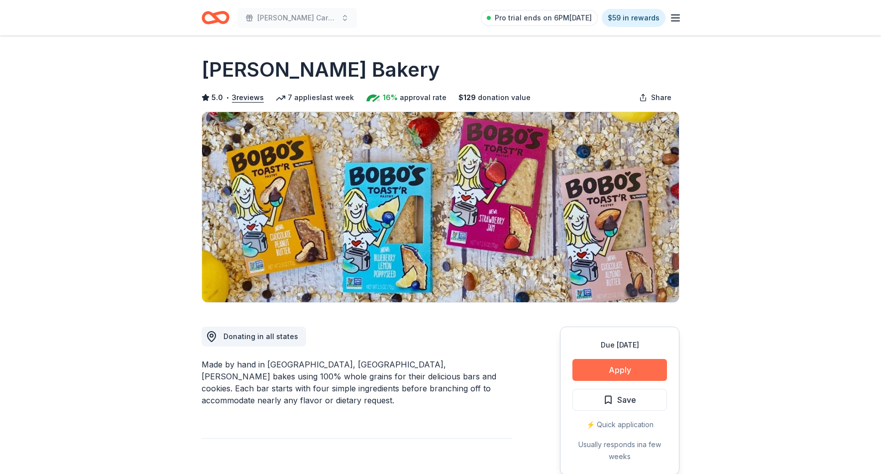
click at [641, 377] on button "Apply" at bounding box center [620, 370] width 95 height 22
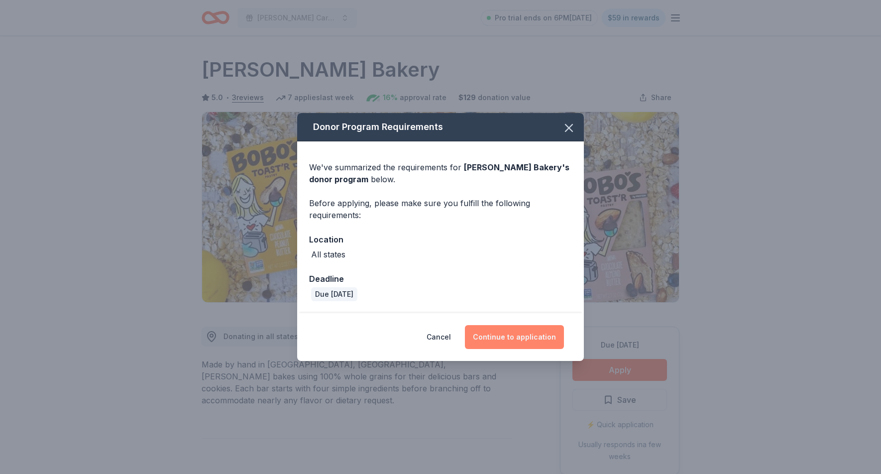
click at [503, 340] on button "Continue to application" at bounding box center [514, 337] width 99 height 24
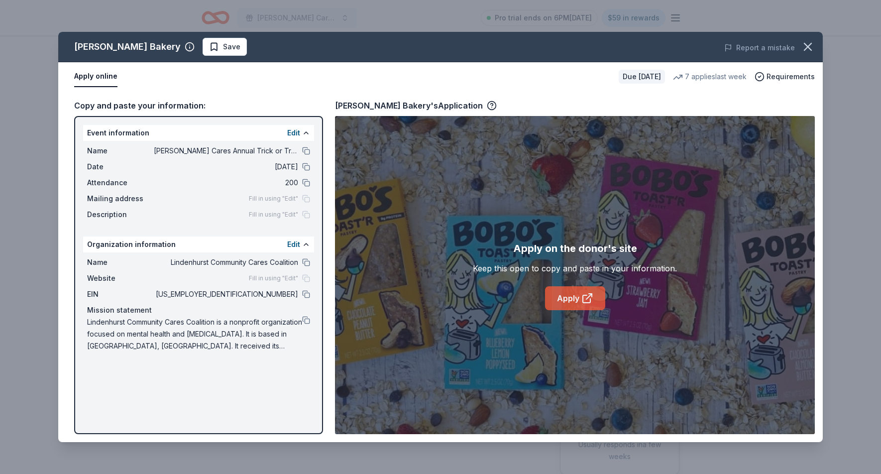
click at [555, 302] on link "Apply" at bounding box center [575, 298] width 60 height 24
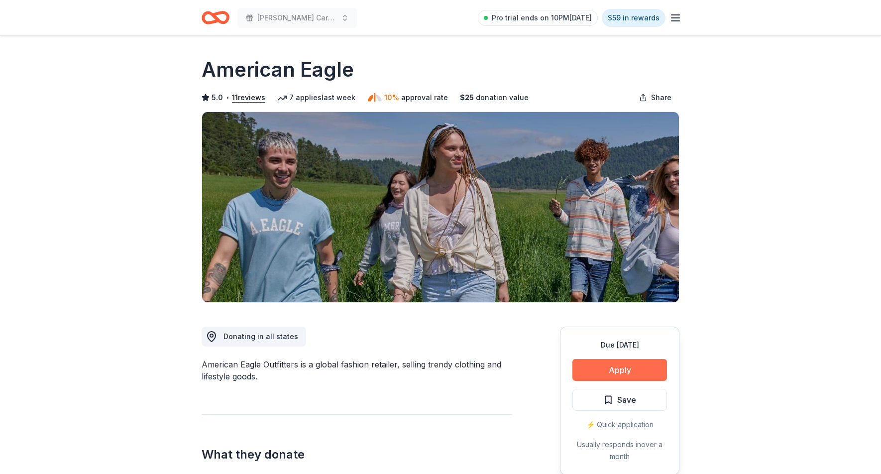
click at [598, 375] on button "Apply" at bounding box center [620, 370] width 95 height 22
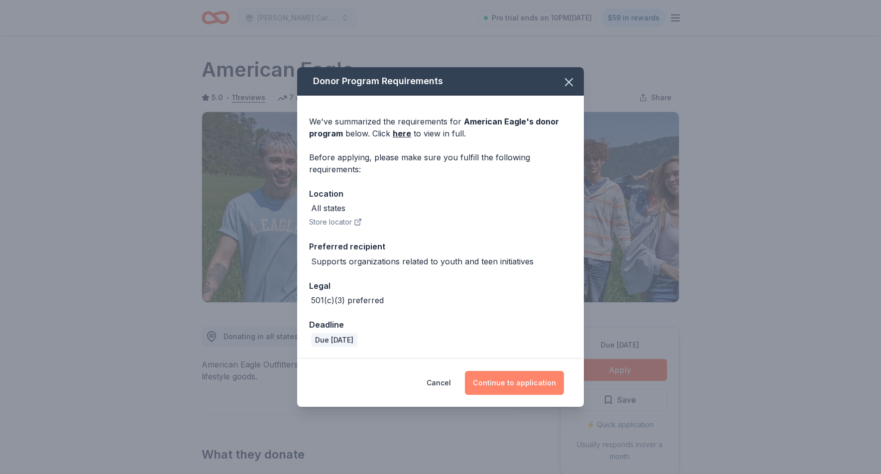
click at [517, 384] on button "Continue to application" at bounding box center [514, 383] width 99 height 24
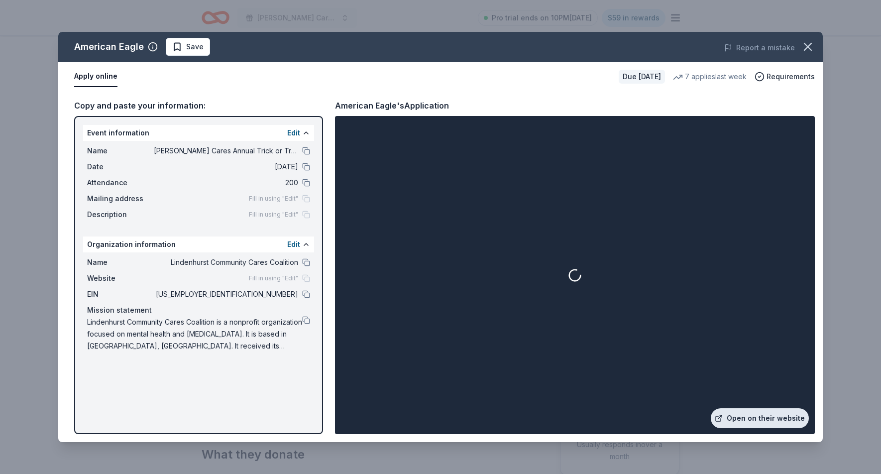
click at [767, 418] on link "Open on their website" at bounding box center [760, 418] width 98 height 20
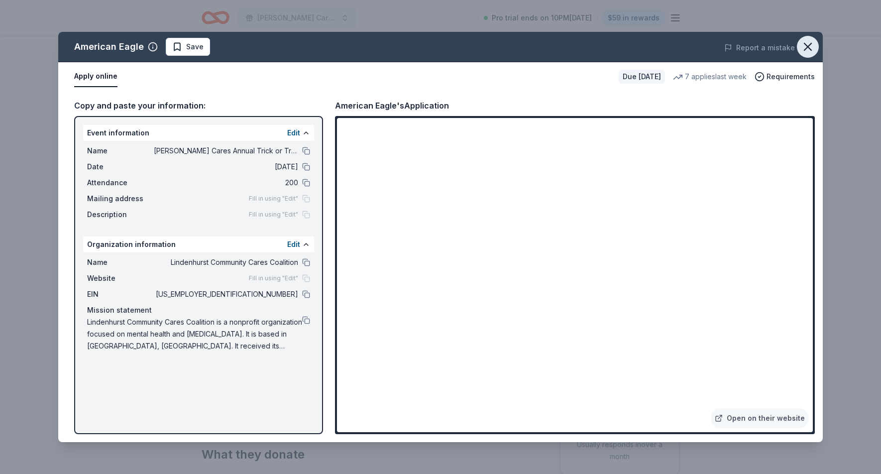
click at [814, 46] on icon "button" at bounding box center [808, 47] width 14 height 14
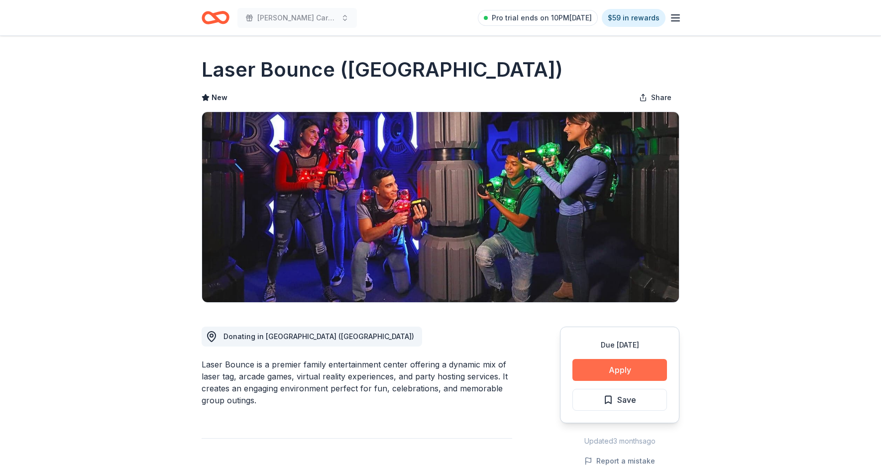
click at [576, 370] on button "Apply" at bounding box center [620, 370] width 95 height 22
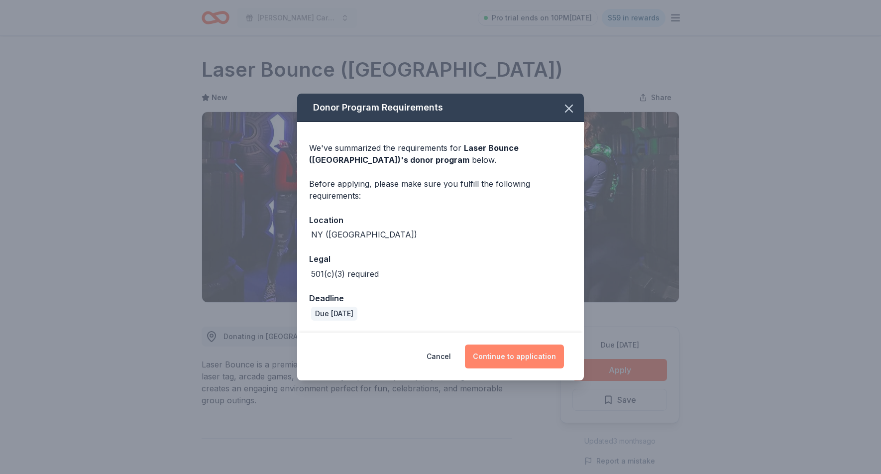
click at [525, 356] on button "Continue to application" at bounding box center [514, 357] width 99 height 24
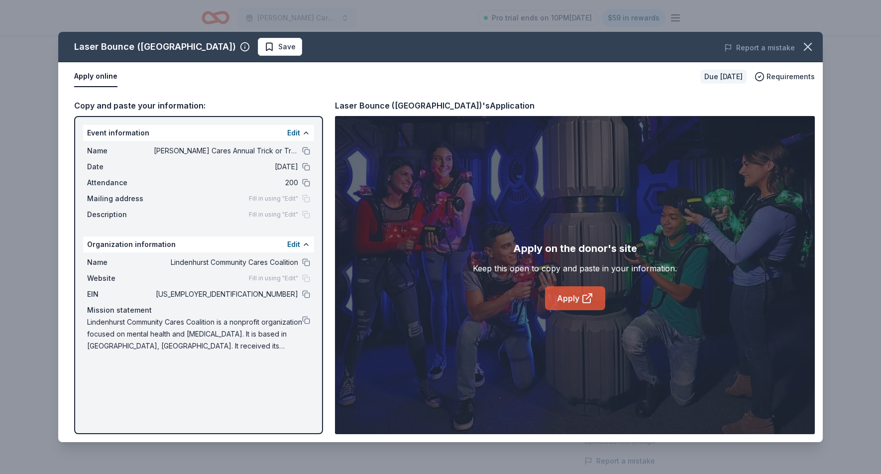
click at [582, 300] on icon at bounding box center [588, 298] width 12 height 12
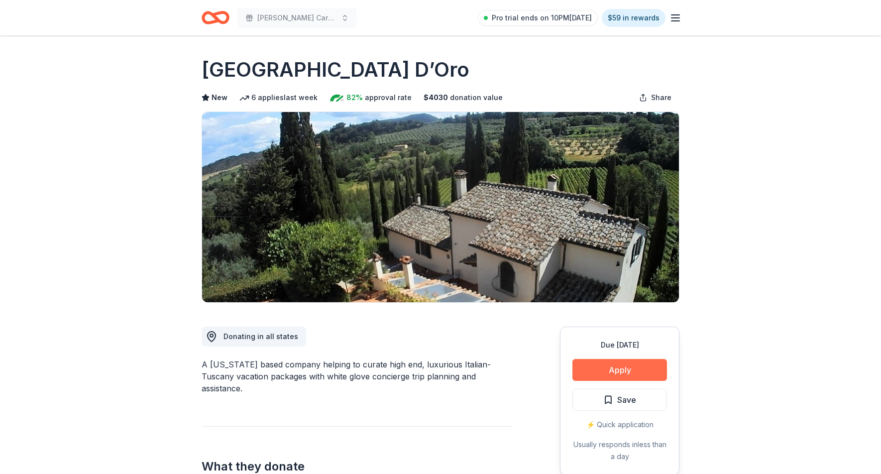
click at [610, 369] on button "Apply" at bounding box center [620, 370] width 95 height 22
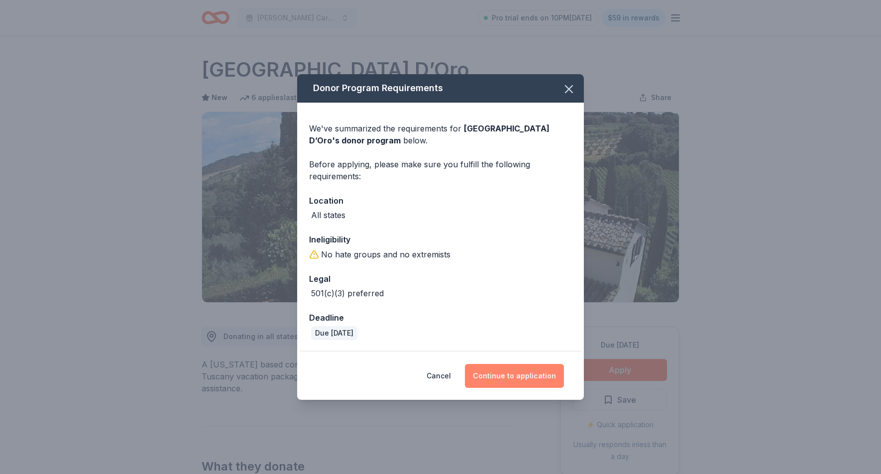
click at [525, 376] on button "Continue to application" at bounding box center [514, 376] width 99 height 24
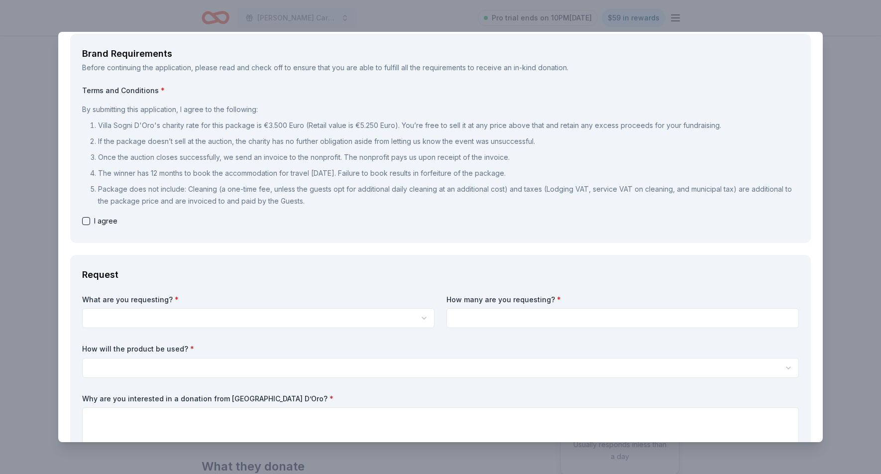
scroll to position [49, 0]
click at [42, 86] on div "Villa Sogni D’Oro Save Report a mistake Due in 45 days 6 applies last week Requ…" at bounding box center [440, 237] width 881 height 474
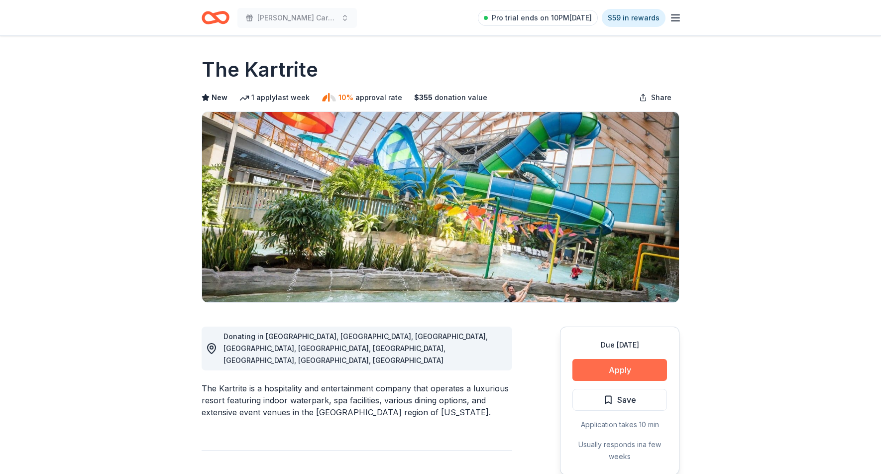
click at [613, 371] on button "Apply" at bounding box center [620, 370] width 95 height 22
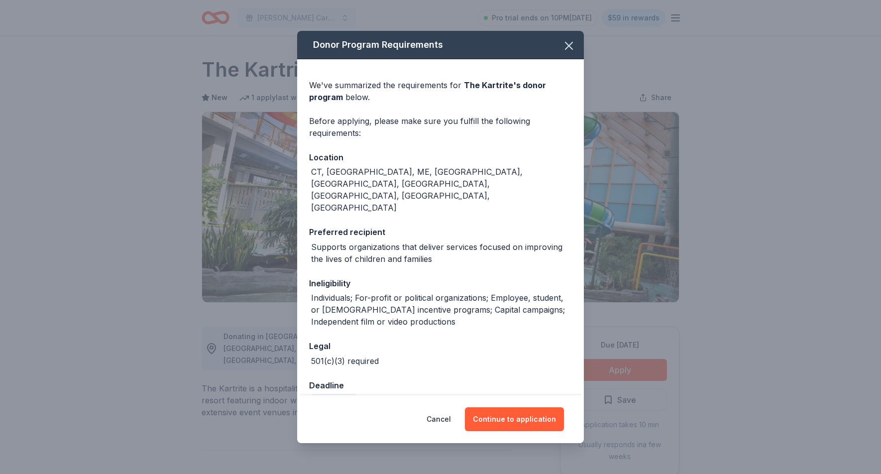
click at [523, 426] on div "Cancel Continue to application" at bounding box center [440, 419] width 287 height 48
click at [526, 413] on button "Continue to application" at bounding box center [514, 419] width 99 height 24
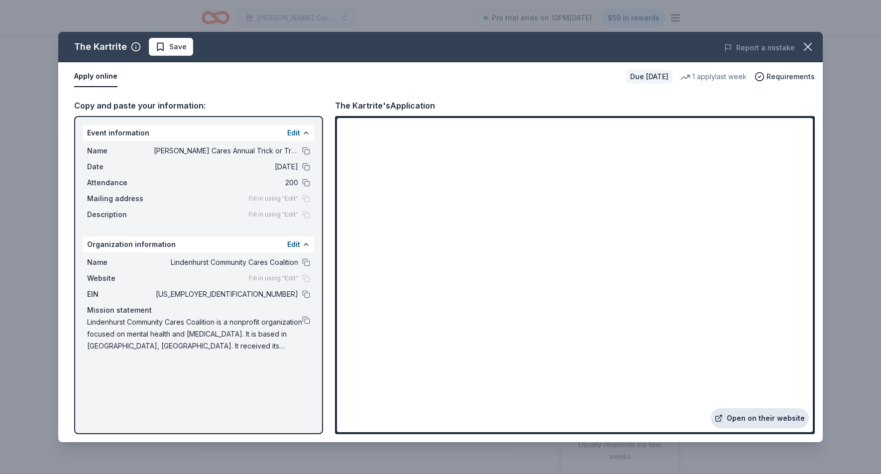
click at [758, 420] on link "Open on their website" at bounding box center [760, 418] width 98 height 20
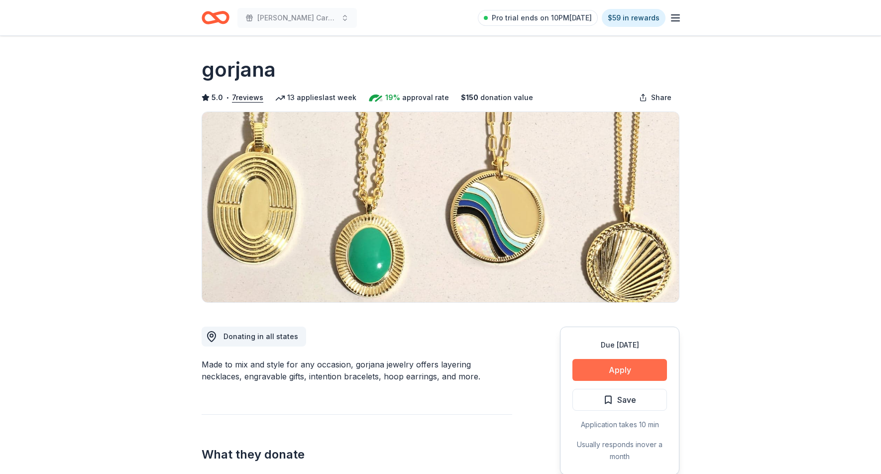
click at [608, 369] on button "Apply" at bounding box center [620, 370] width 95 height 22
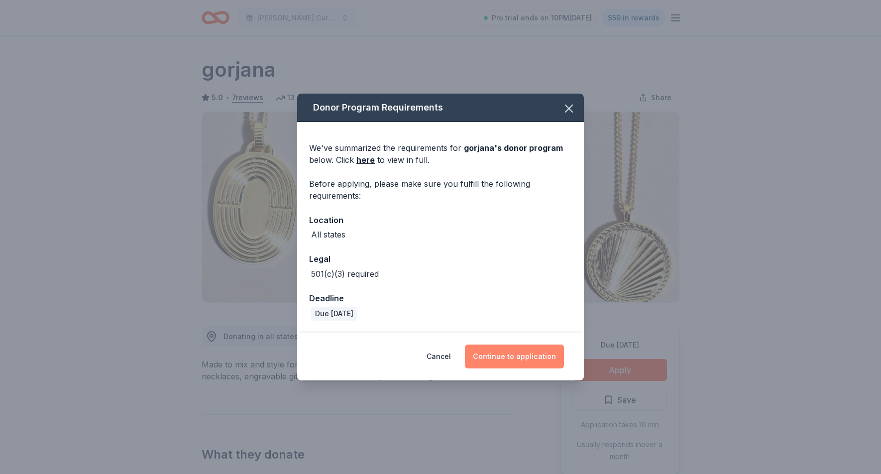
click at [523, 352] on button "Continue to application" at bounding box center [514, 357] width 99 height 24
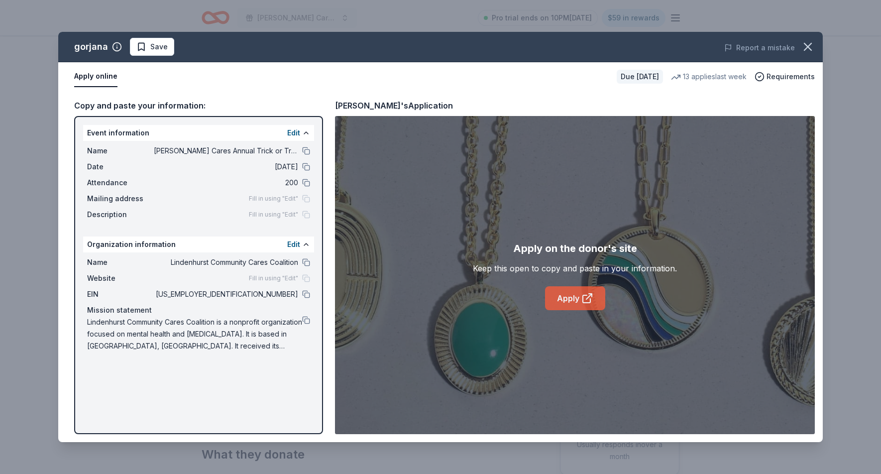
click at [585, 297] on icon at bounding box center [588, 298] width 12 height 12
click at [342, 106] on div "gorjana's Application" at bounding box center [394, 105] width 118 height 13
click at [342, 107] on div "gorjana's Application" at bounding box center [394, 105] width 118 height 13
drag, startPoint x: 331, startPoint y: 107, endPoint x: 365, endPoint y: 107, distance: 34.4
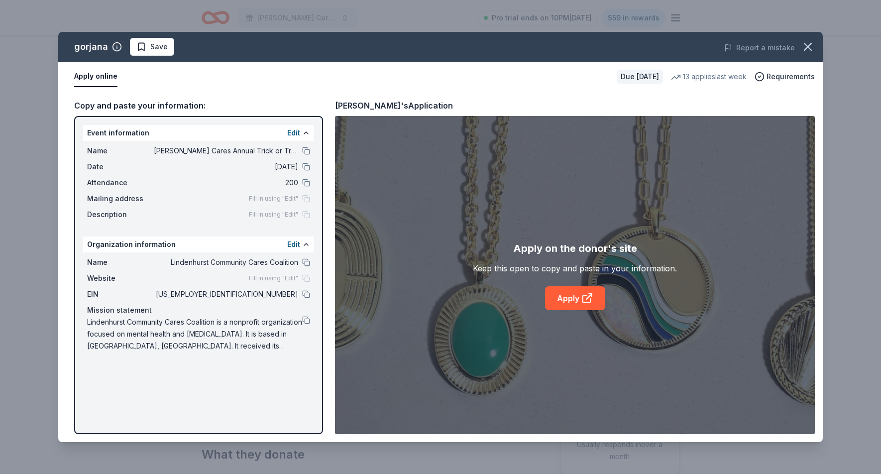
click at [365, 107] on div "Copy and paste your information: Event information Edit Name Lindy Cares Annual…" at bounding box center [440, 266] width 765 height 351
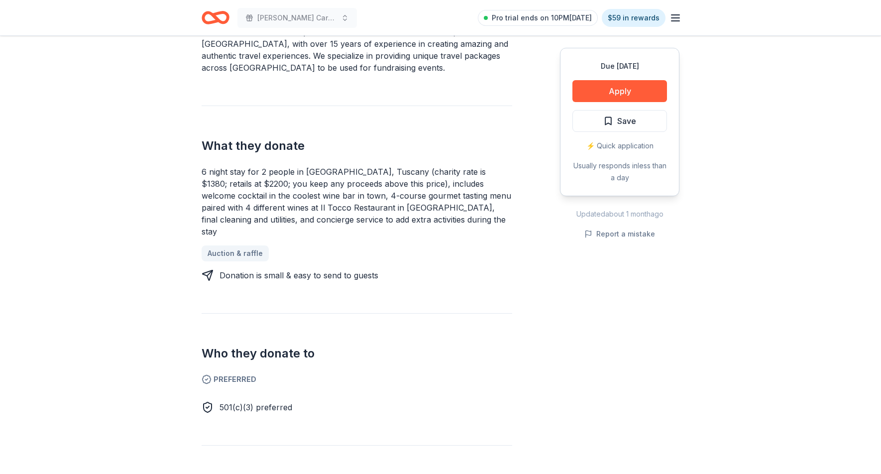
scroll to position [333, 0]
click at [595, 91] on button "Apply" at bounding box center [620, 91] width 95 height 22
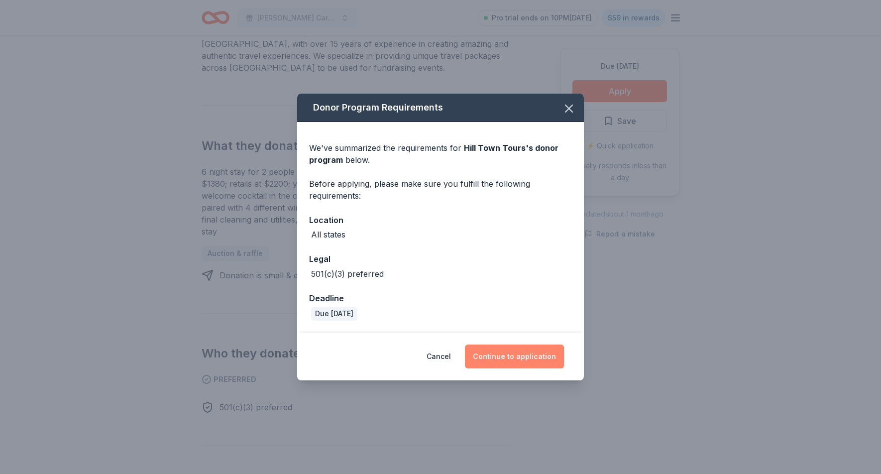
click at [533, 363] on button "Continue to application" at bounding box center [514, 357] width 99 height 24
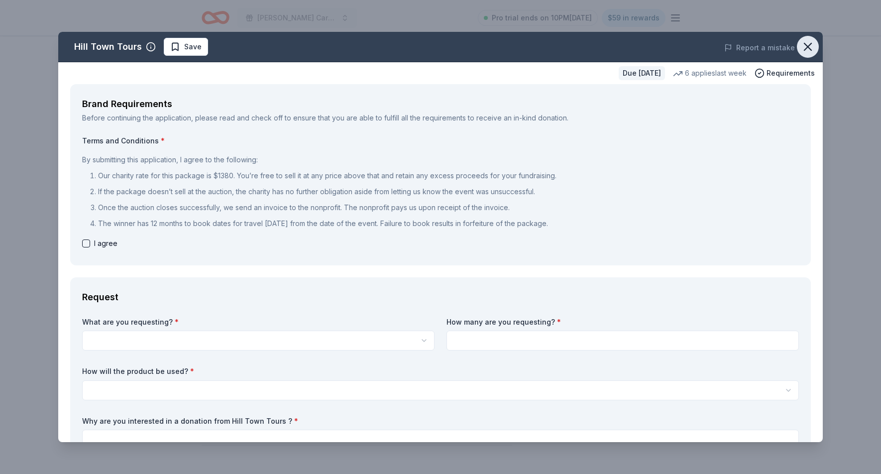
click at [813, 50] on icon "button" at bounding box center [808, 47] width 14 height 14
